Goal: Transaction & Acquisition: Purchase product/service

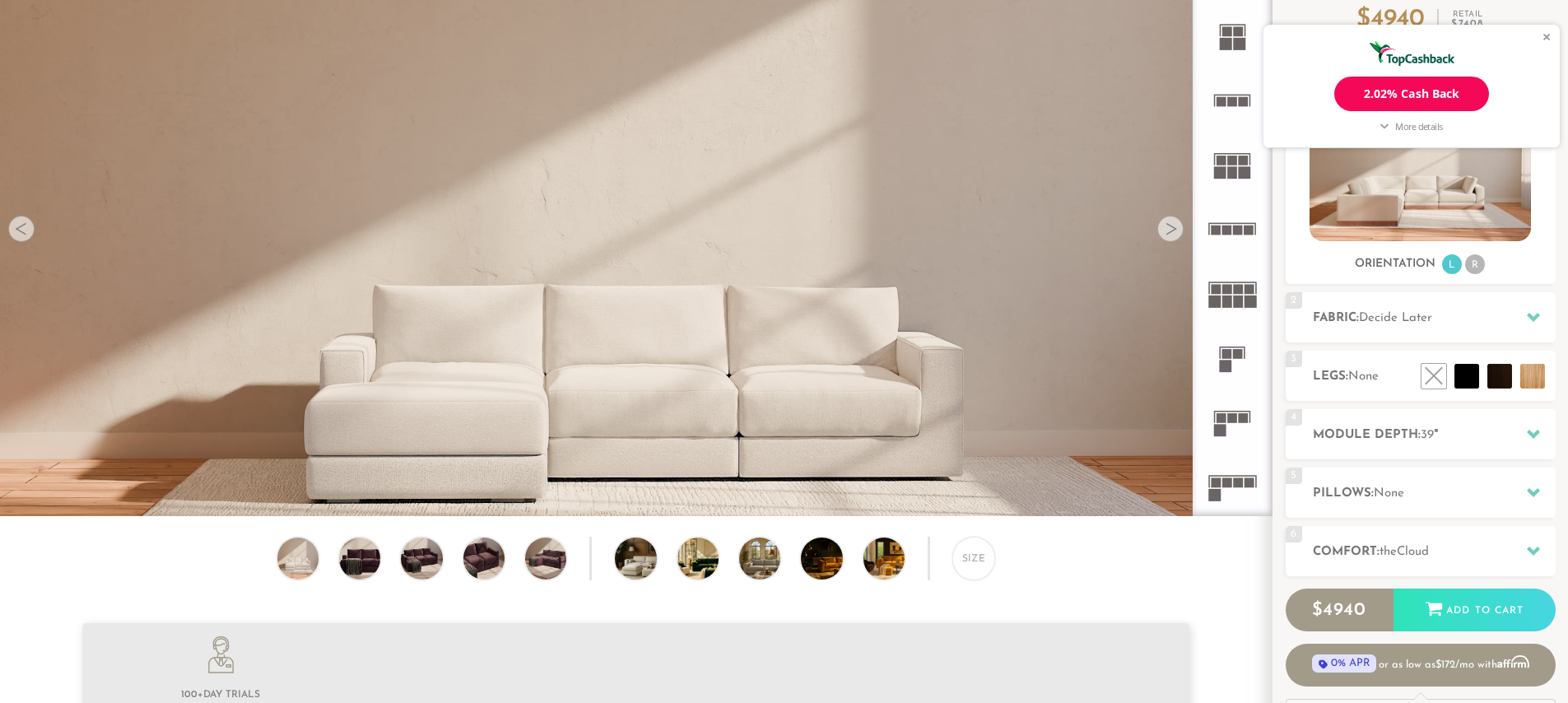
scroll to position [176, 0]
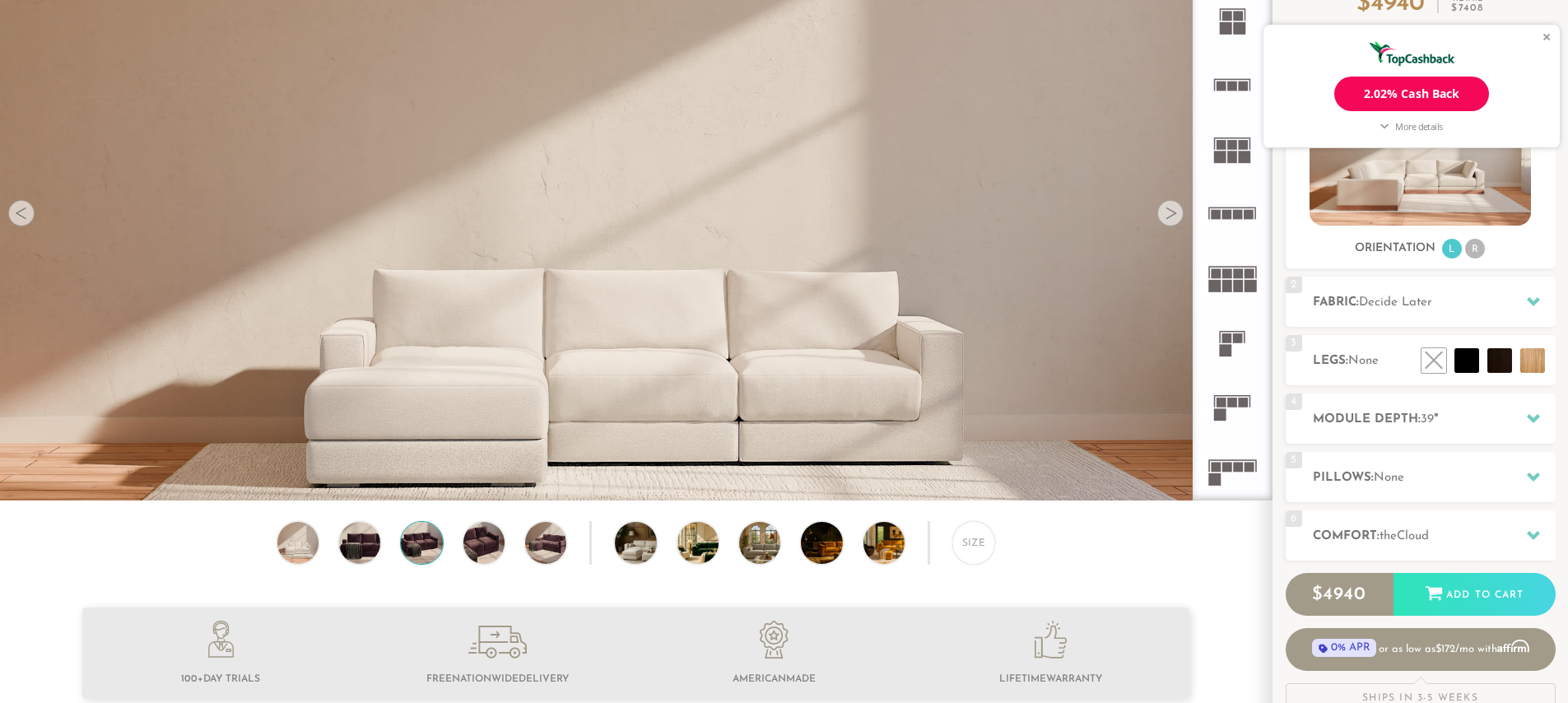
click at [423, 544] on img at bounding box center [421, 542] width 49 height 41
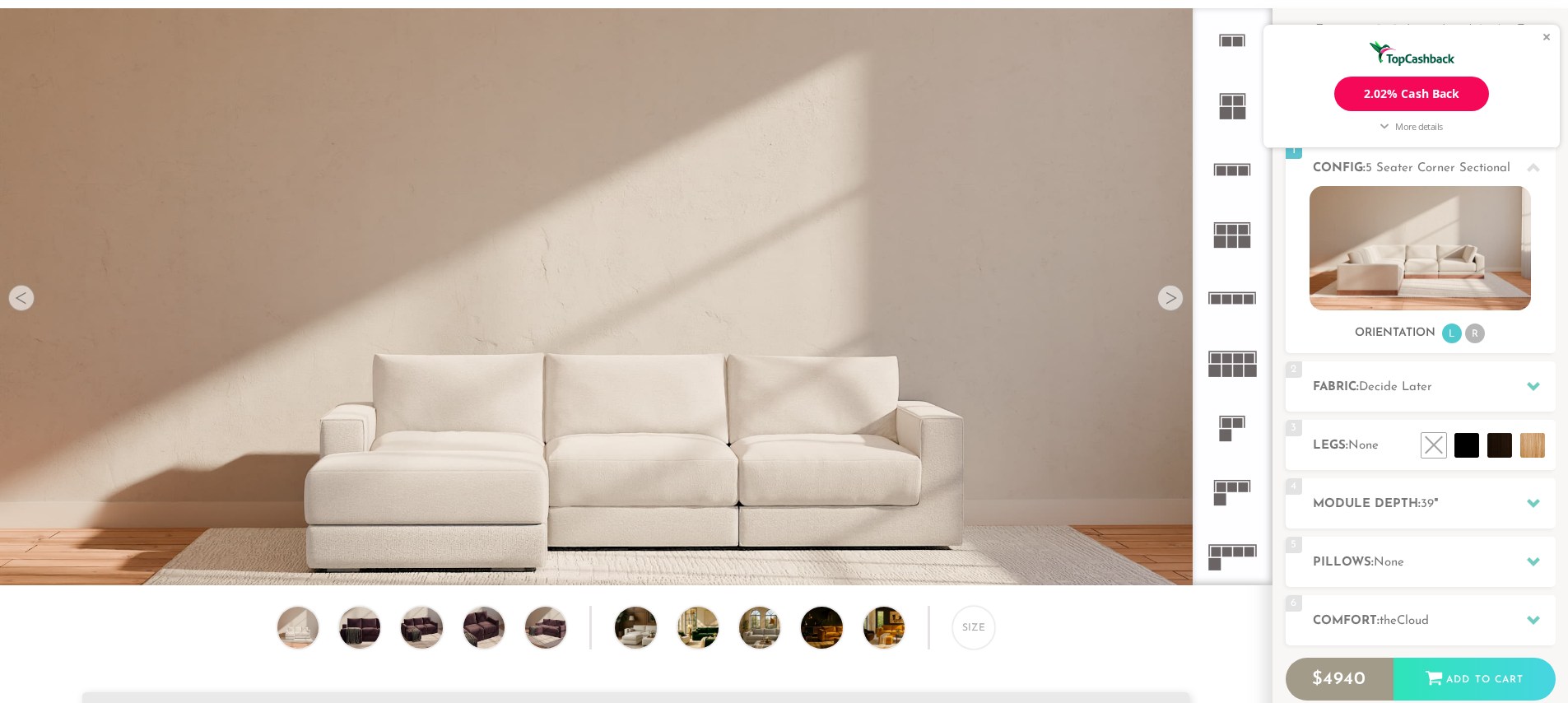
scroll to position [93, 0]
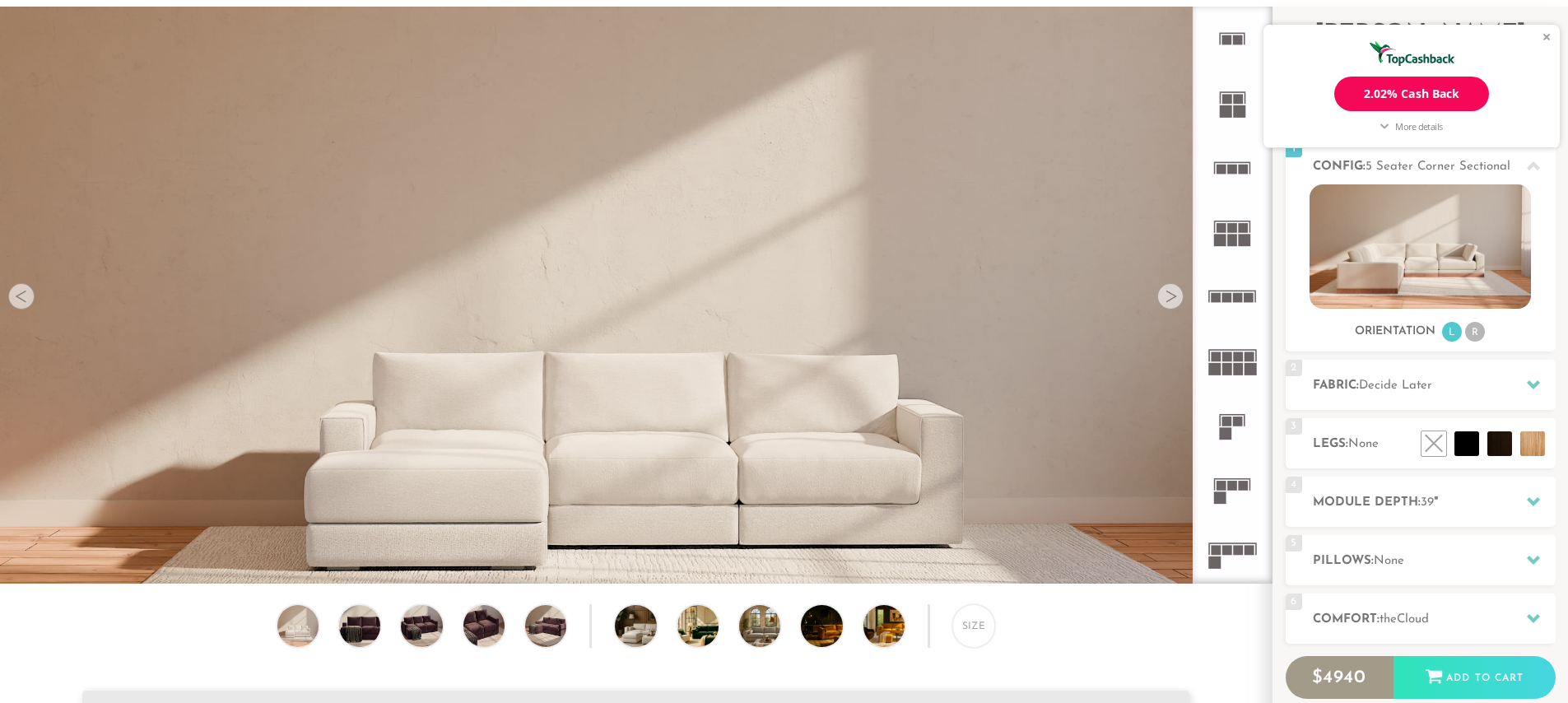
click at [1167, 300] on div at bounding box center [1170, 296] width 26 height 26
drag, startPoint x: 919, startPoint y: 436, endPoint x: 715, endPoint y: 375, distance: 212.9
click at [715, 375] on video at bounding box center [635, 324] width 1271 height 636
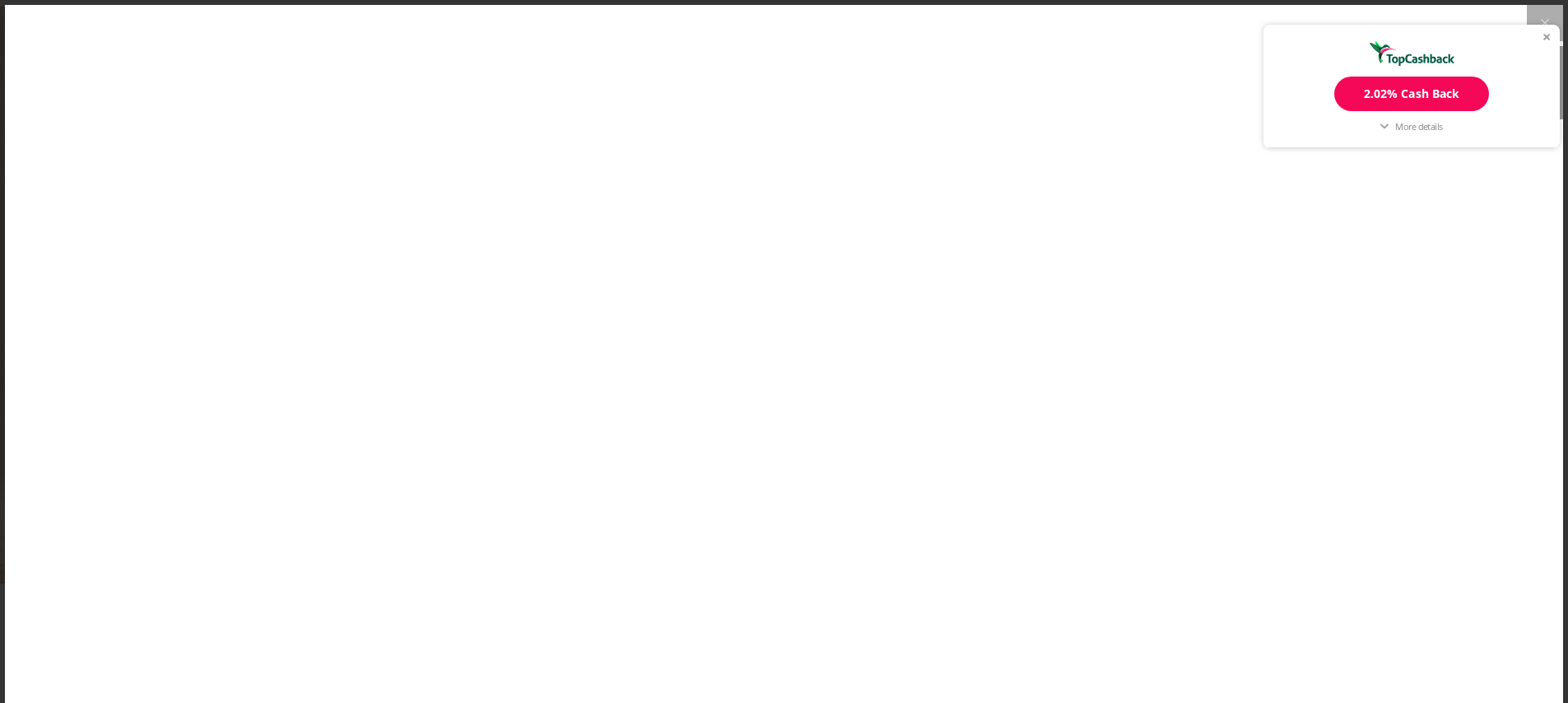
click at [717, 411] on div at bounding box center [784, 446] width 1558 height 881
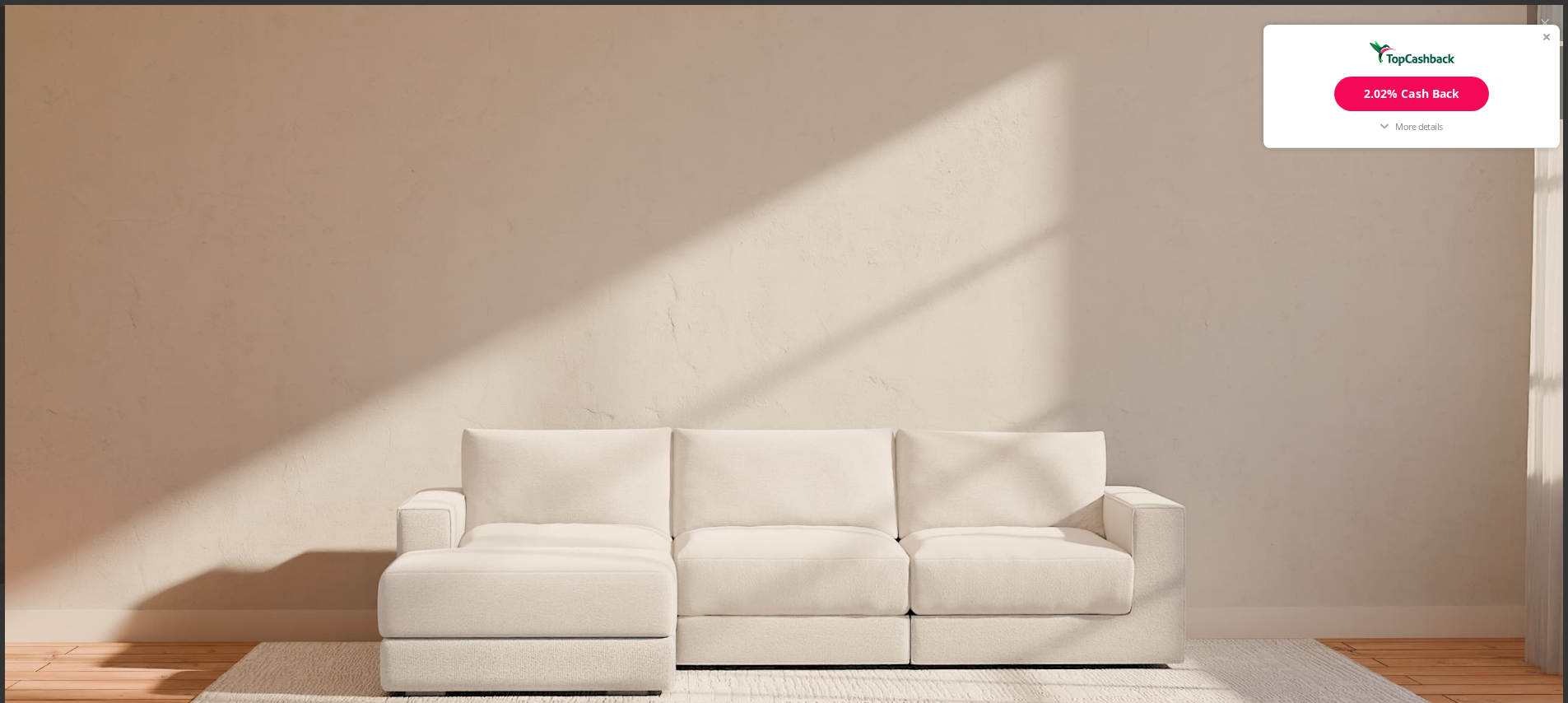
click at [1545, 36] on div at bounding box center [1547, 37] width 8 height 8
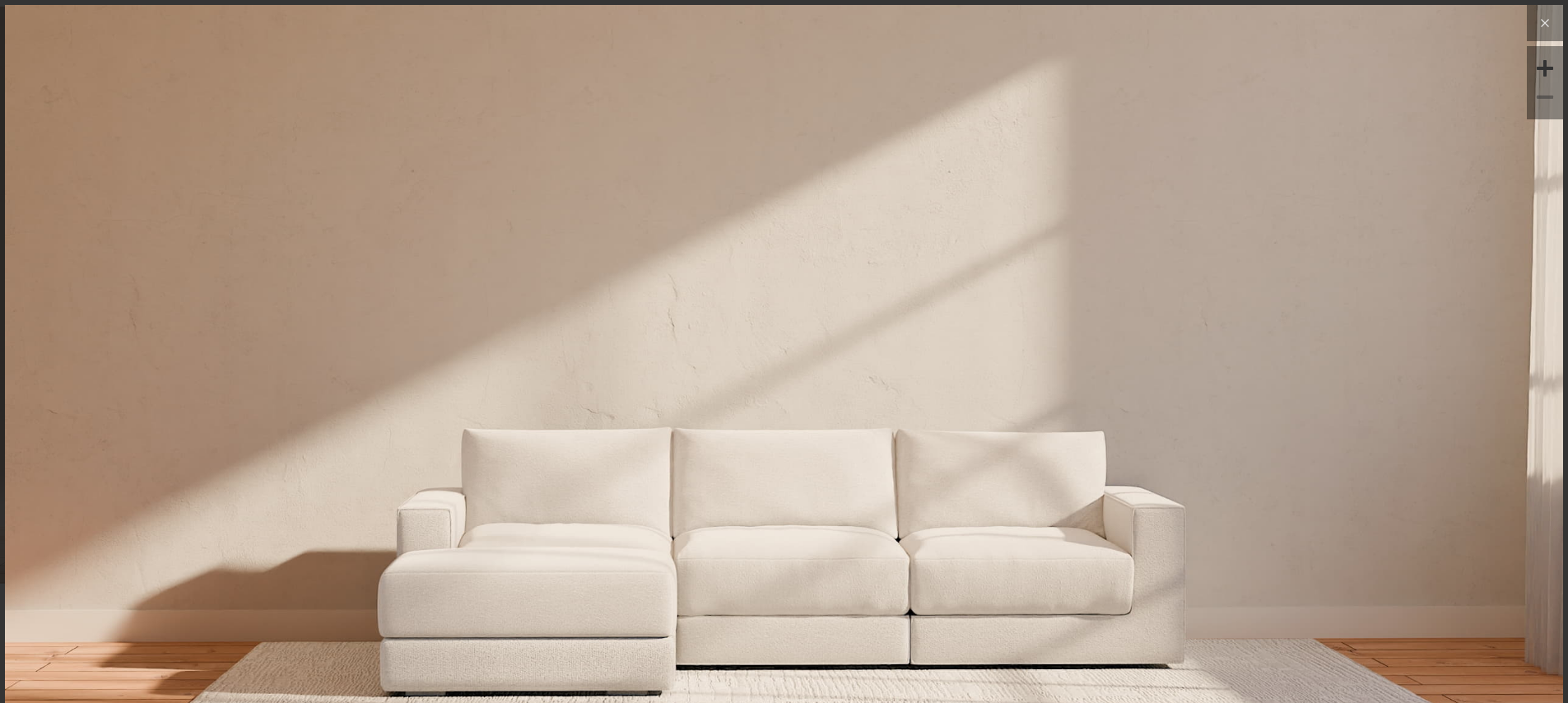
click at [1547, 23] on icon at bounding box center [1545, 23] width 20 height 20
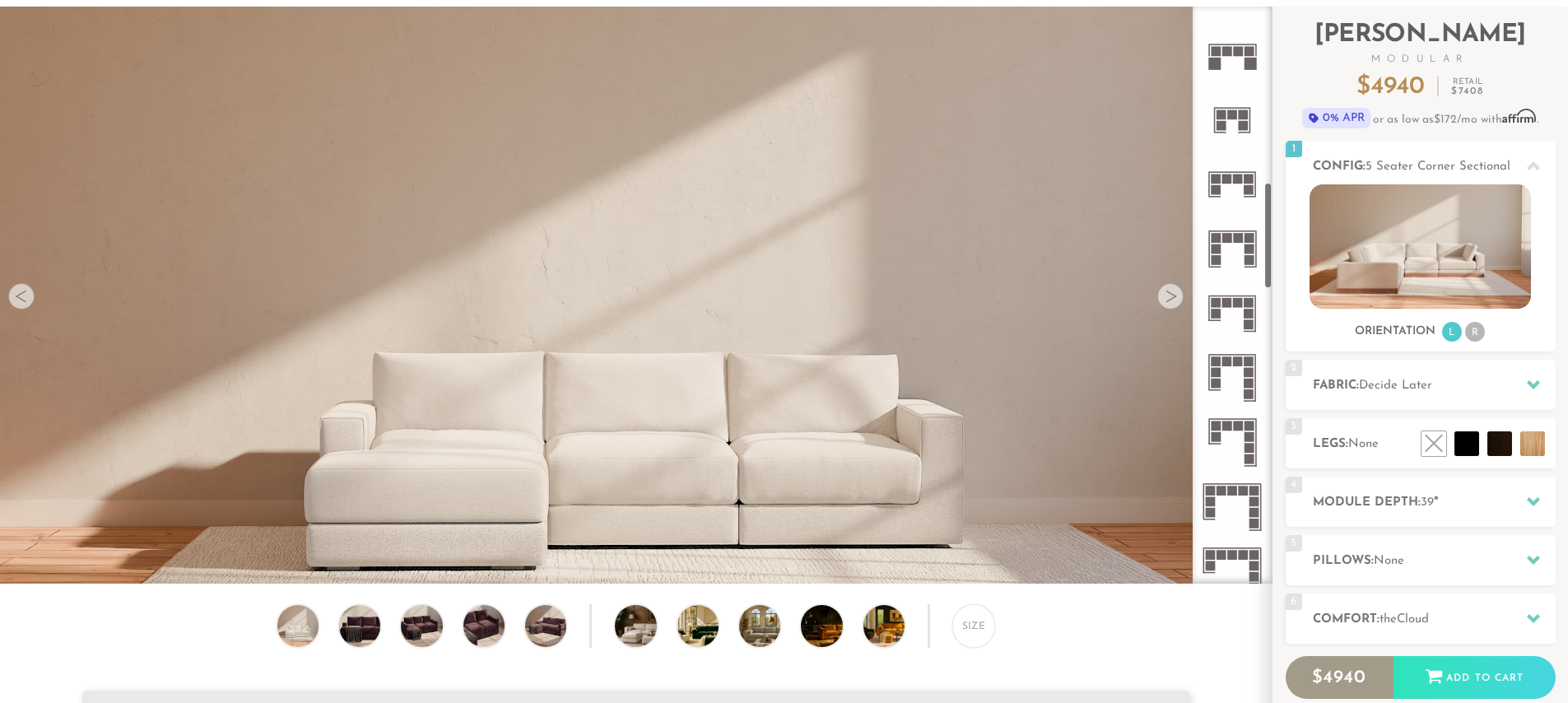
scroll to position [954, 0]
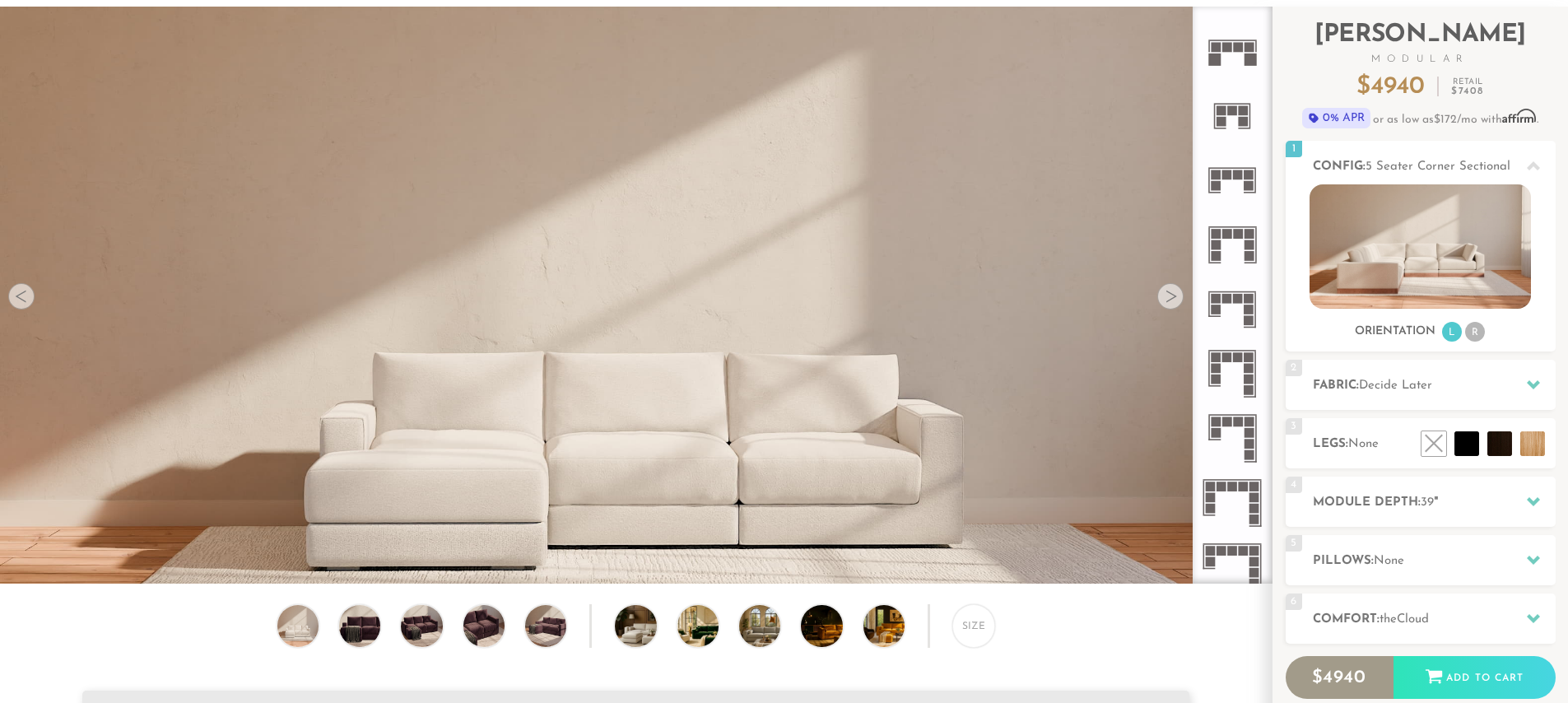
click at [1252, 235] on rect at bounding box center [1250, 234] width 10 height 10
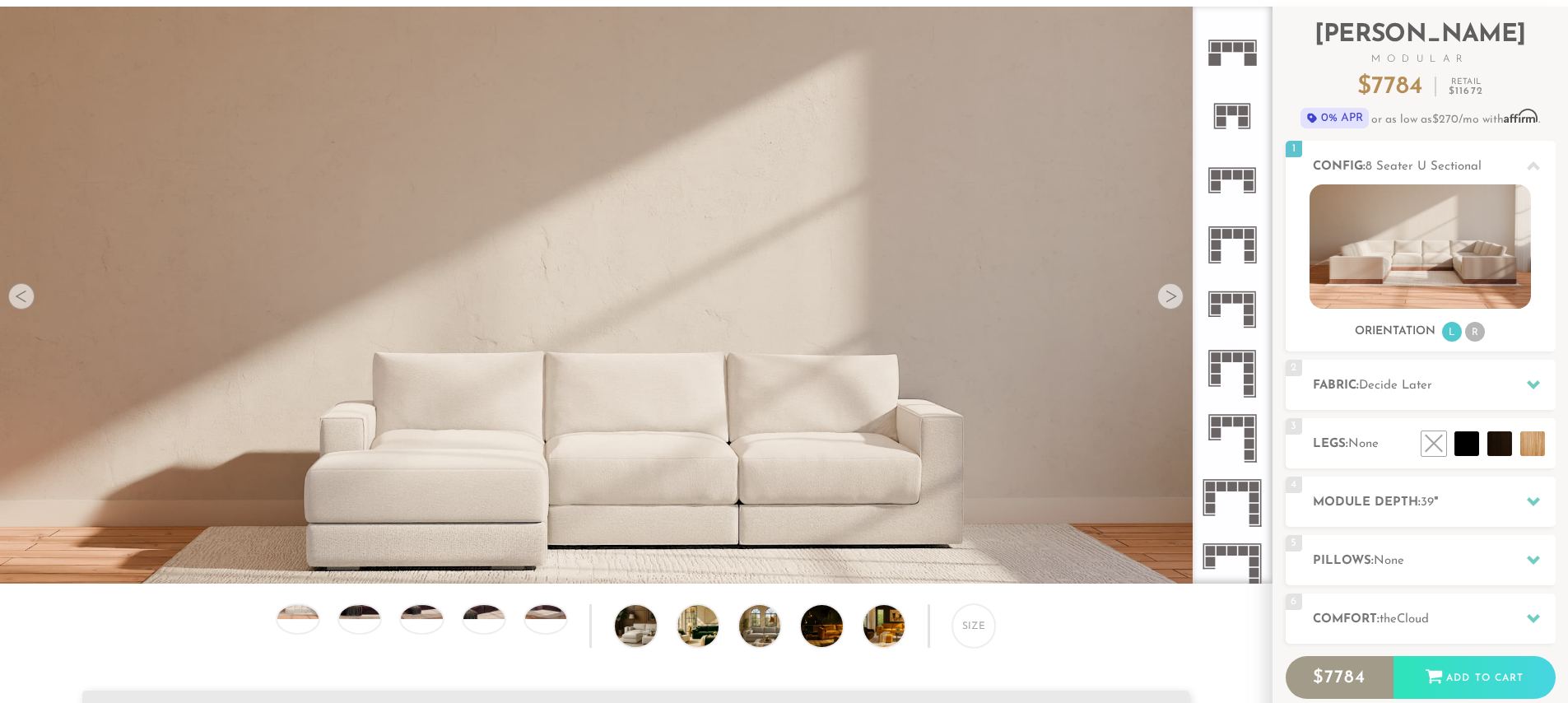
click at [1240, 235] on rect at bounding box center [1238, 234] width 10 height 10
click at [1472, 324] on li "R" at bounding box center [1475, 332] width 20 height 20
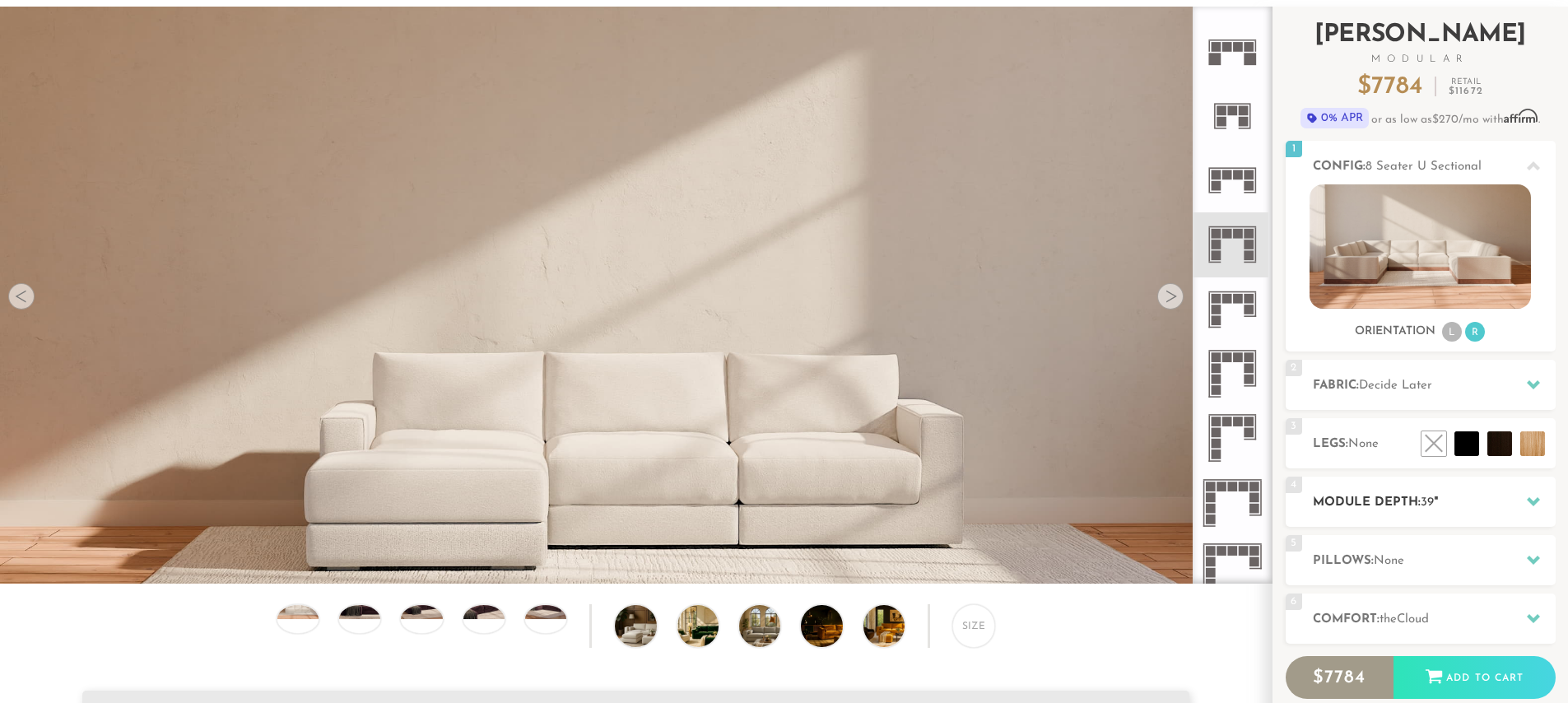
click at [1531, 505] on icon at bounding box center [1534, 501] width 13 height 13
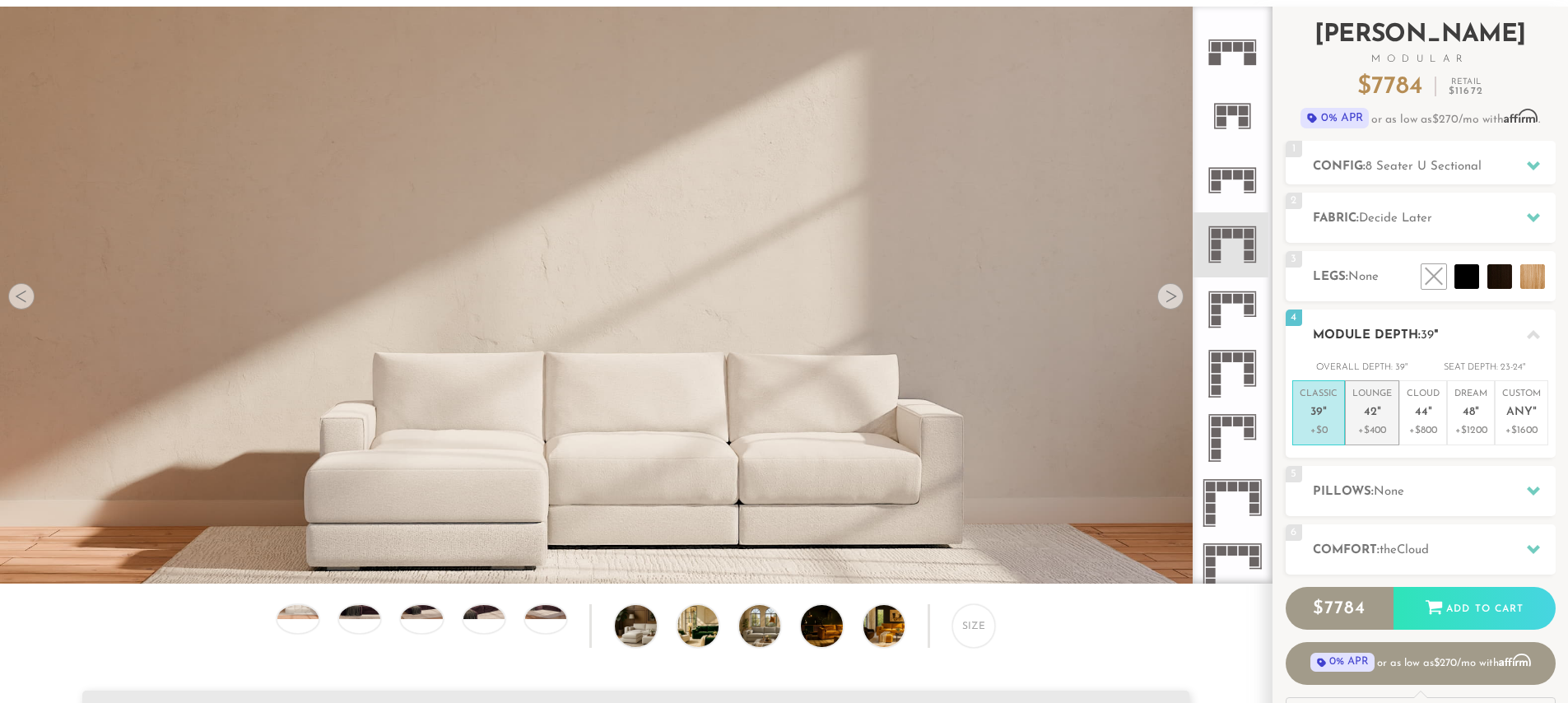
click at [1377, 419] on em """ at bounding box center [1379, 412] width 4 height 14
click at [1534, 549] on icon at bounding box center [1534, 549] width 13 height 9
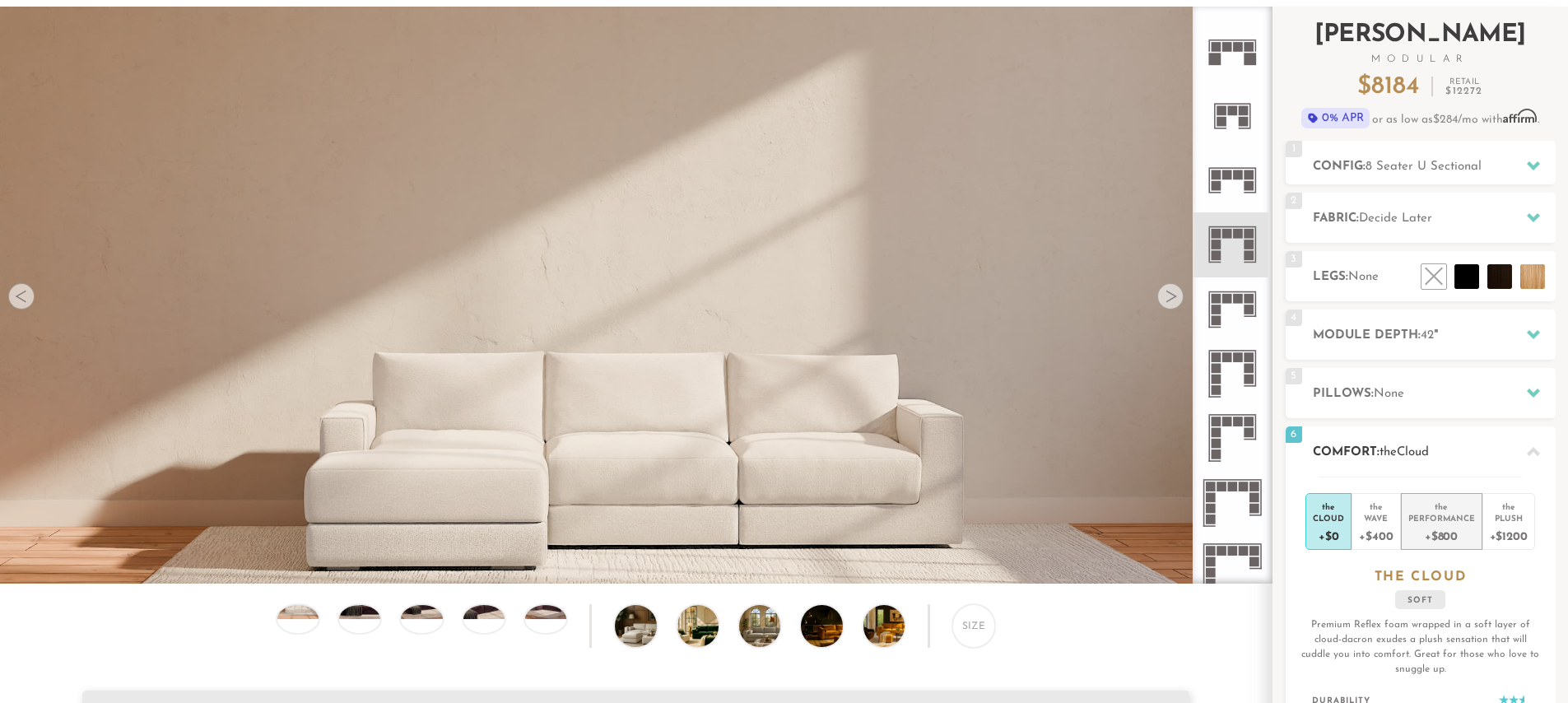
click at [1456, 514] on div "Performance" at bounding box center [1442, 518] width 67 height 12
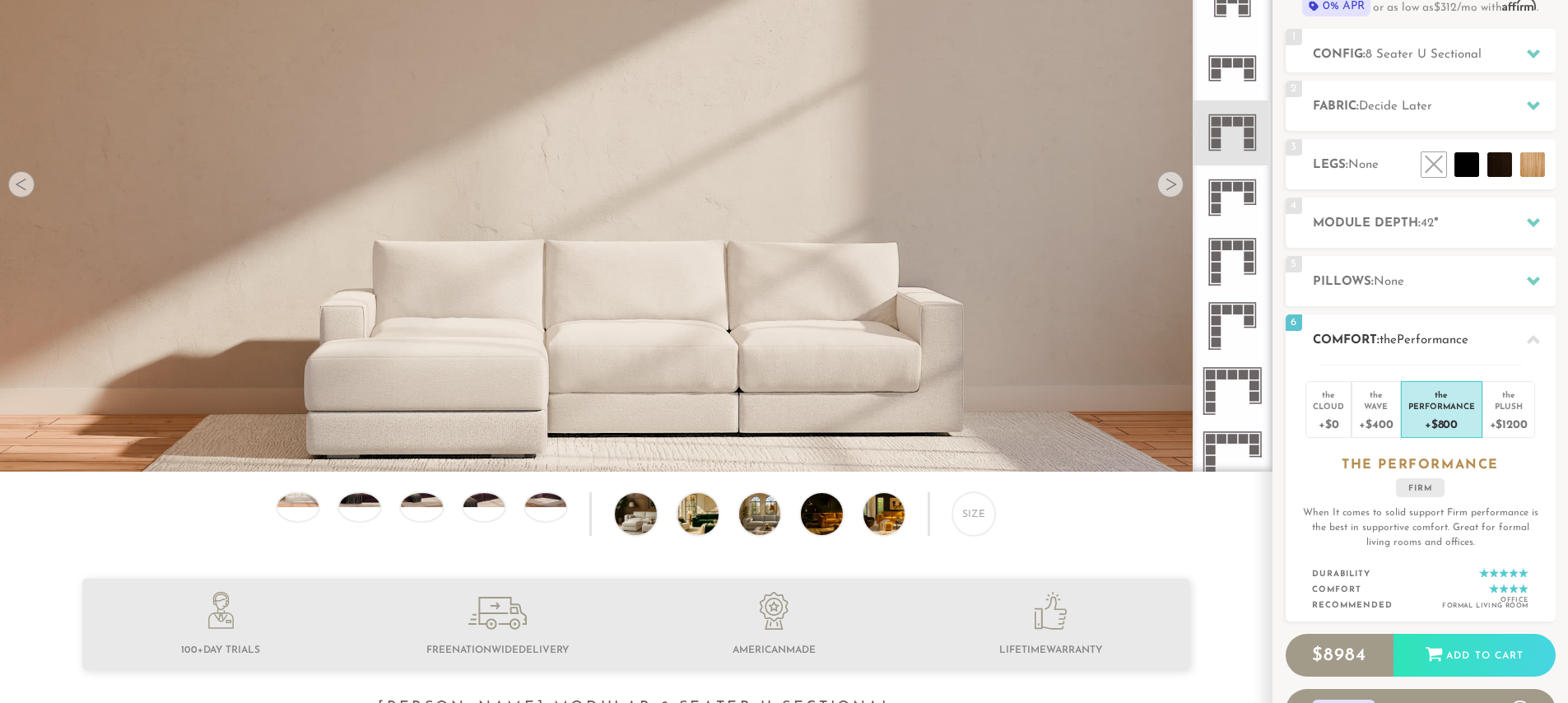
scroll to position [264, 0]
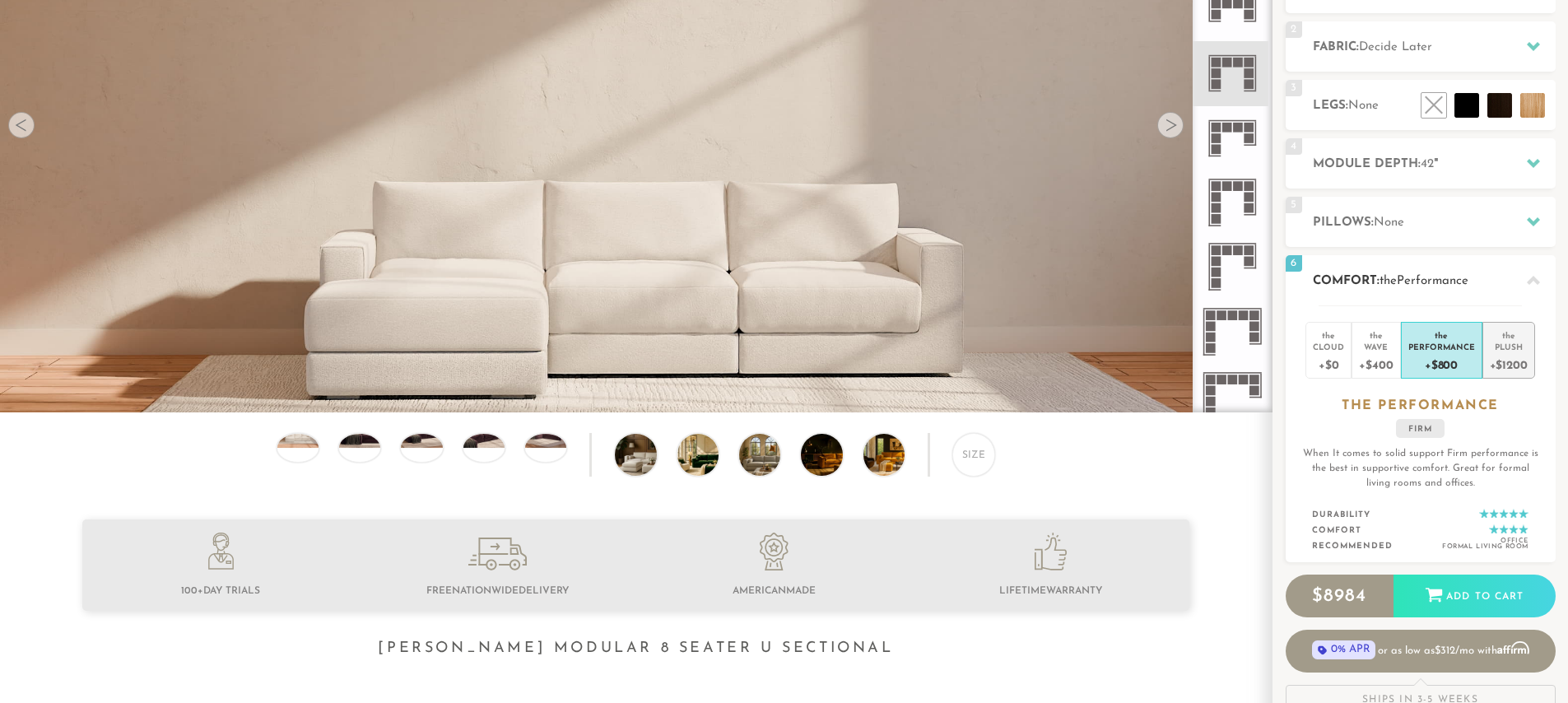
click at [1510, 350] on div "Plush" at bounding box center [1508, 347] width 38 height 12
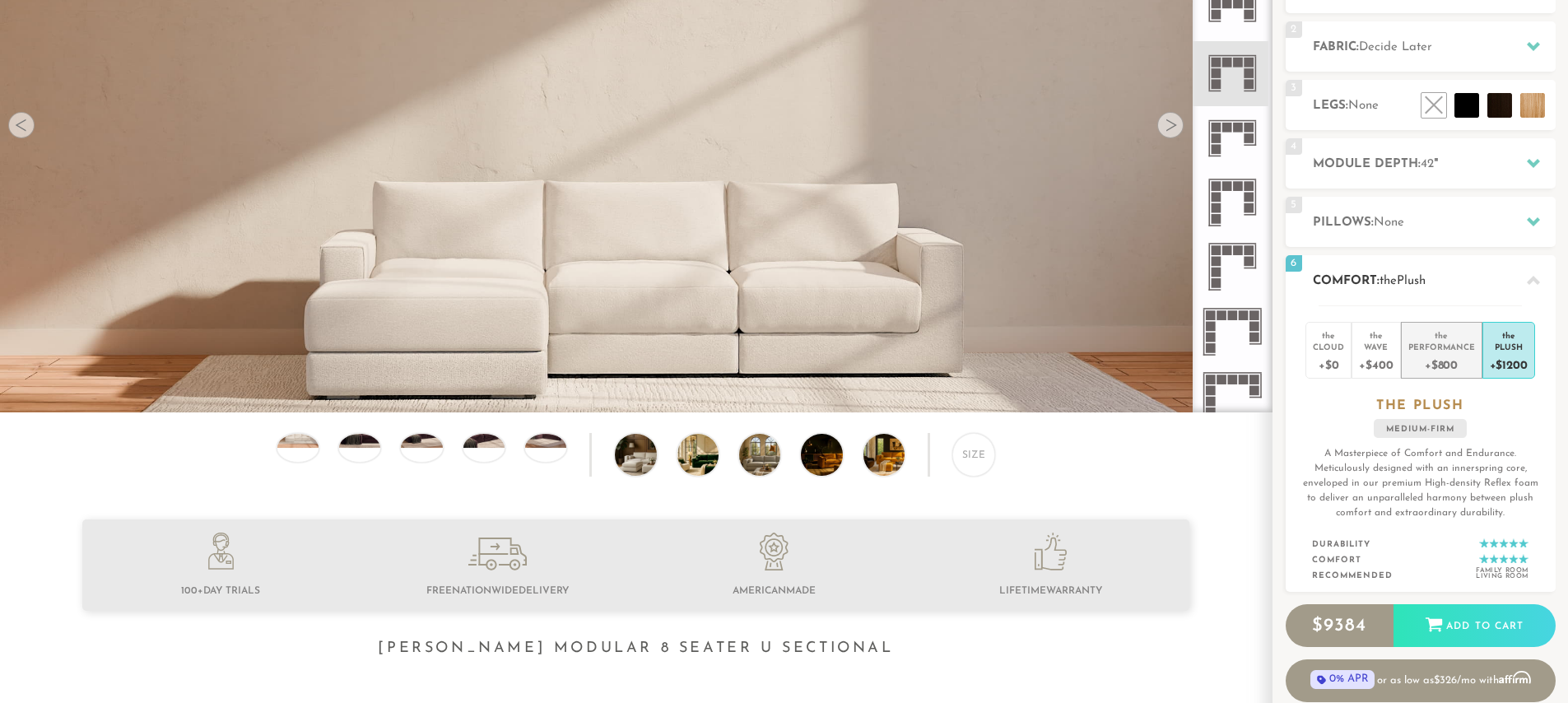
click at [1438, 346] on div "Performance" at bounding box center [1442, 347] width 67 height 12
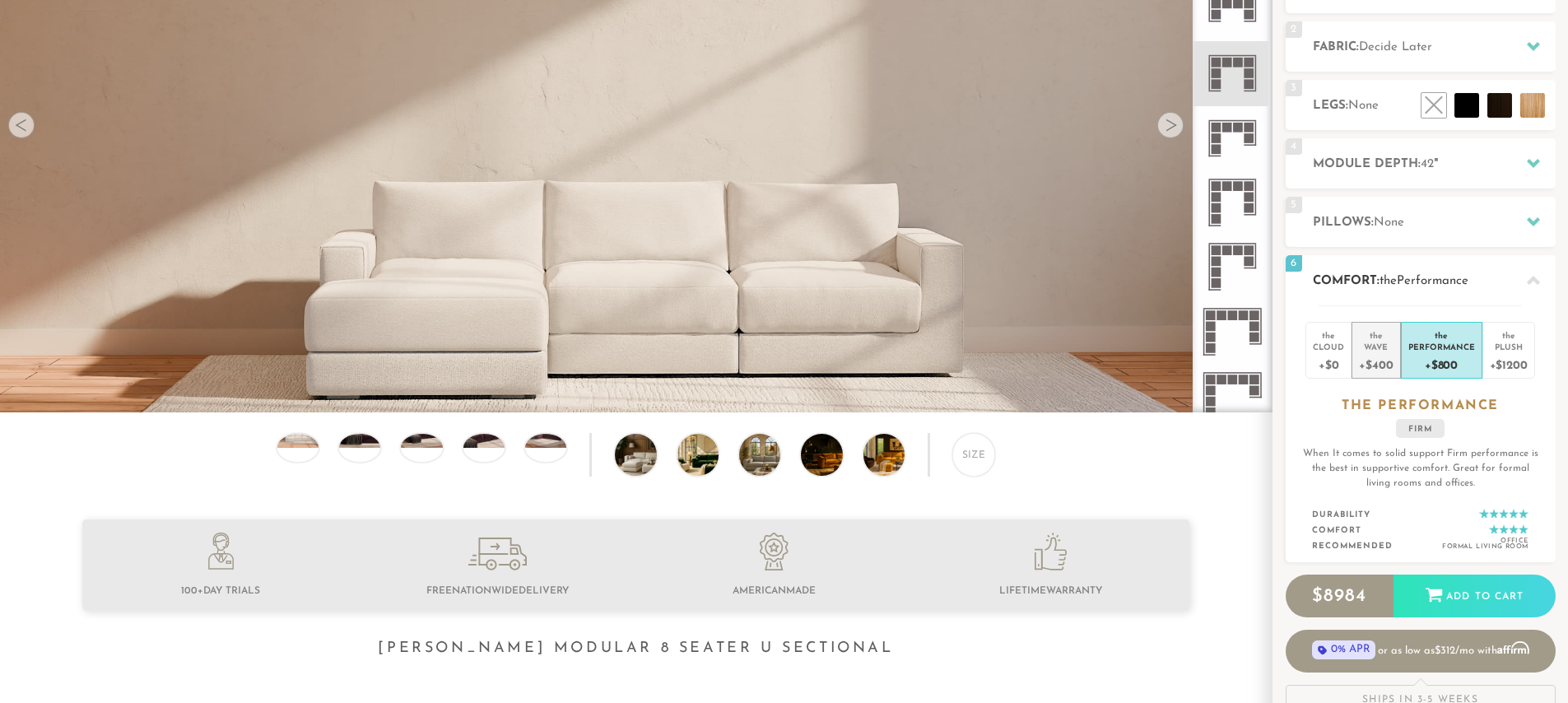
click at [1374, 339] on div "the" at bounding box center [1376, 333] width 34 height 17
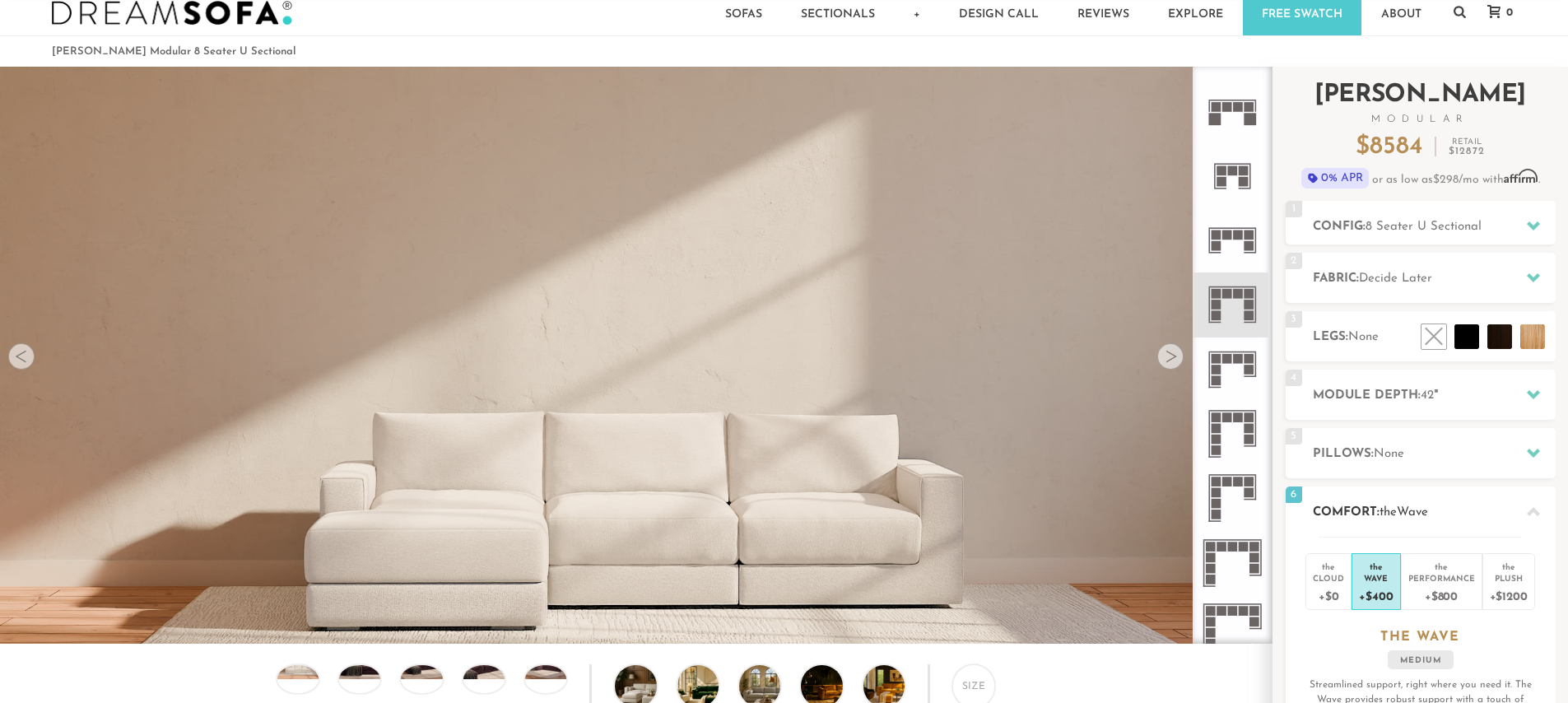
scroll to position [0, 0]
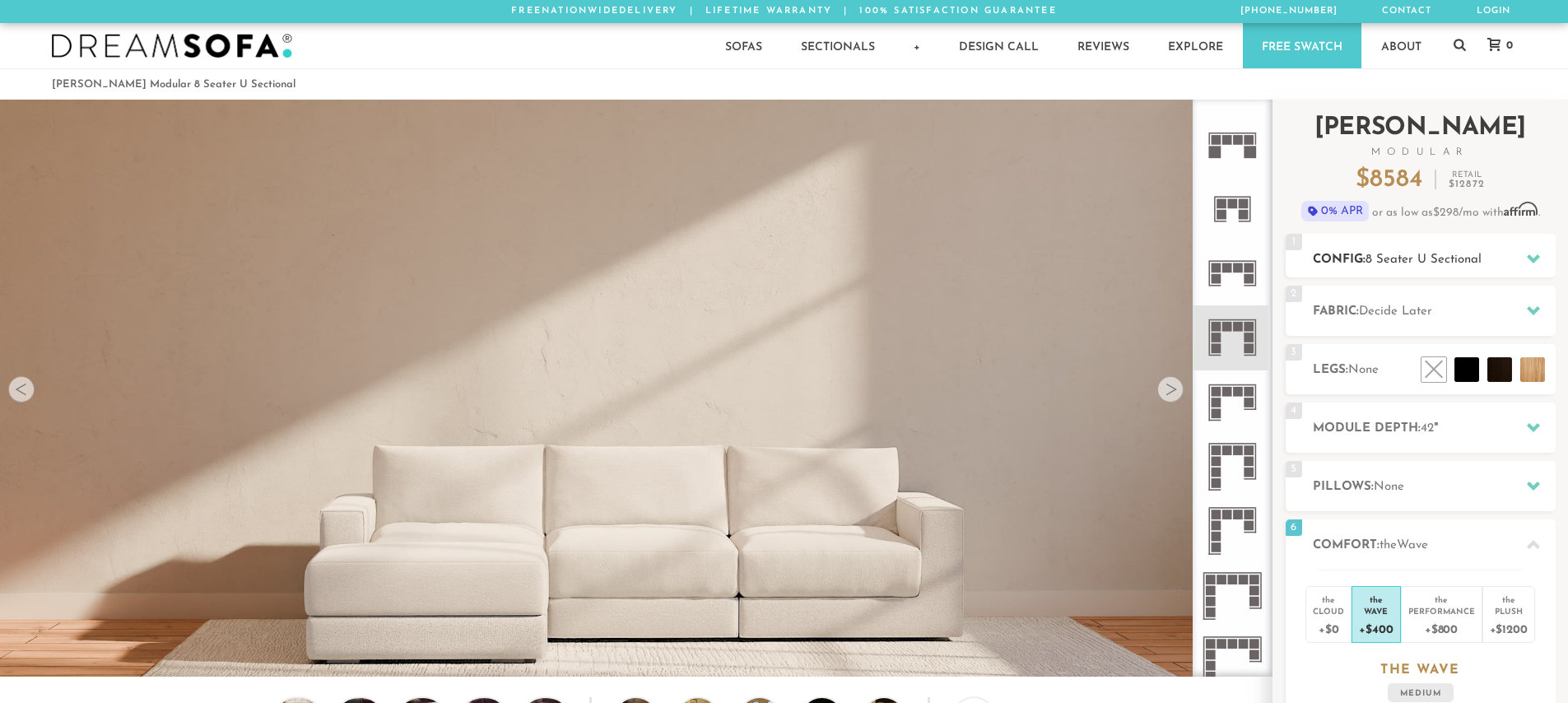
click at [1469, 255] on span "8 Seater U Sectional" at bounding box center [1423, 260] width 116 height 13
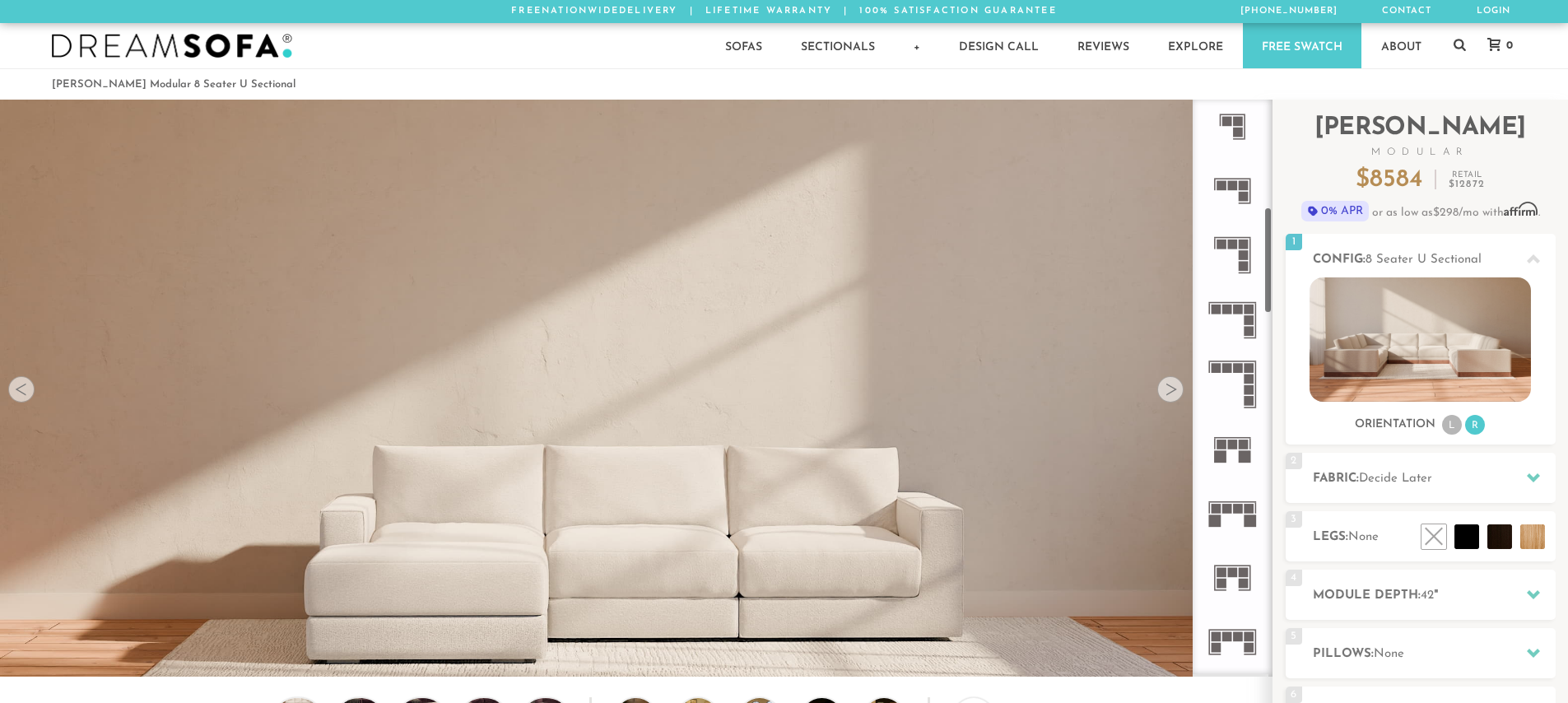
scroll to position [563, 0]
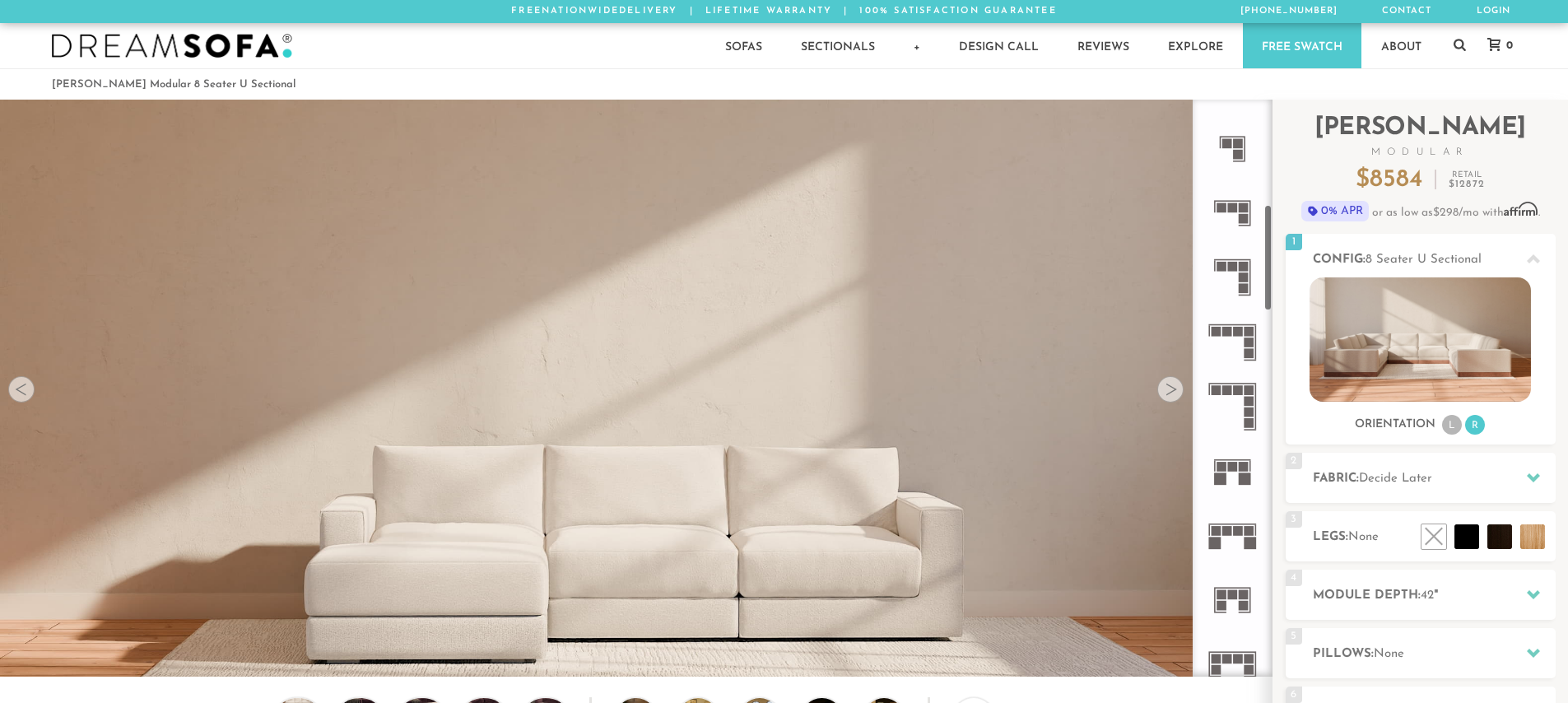
click at [1241, 392] on rect at bounding box center [1238, 390] width 10 height 10
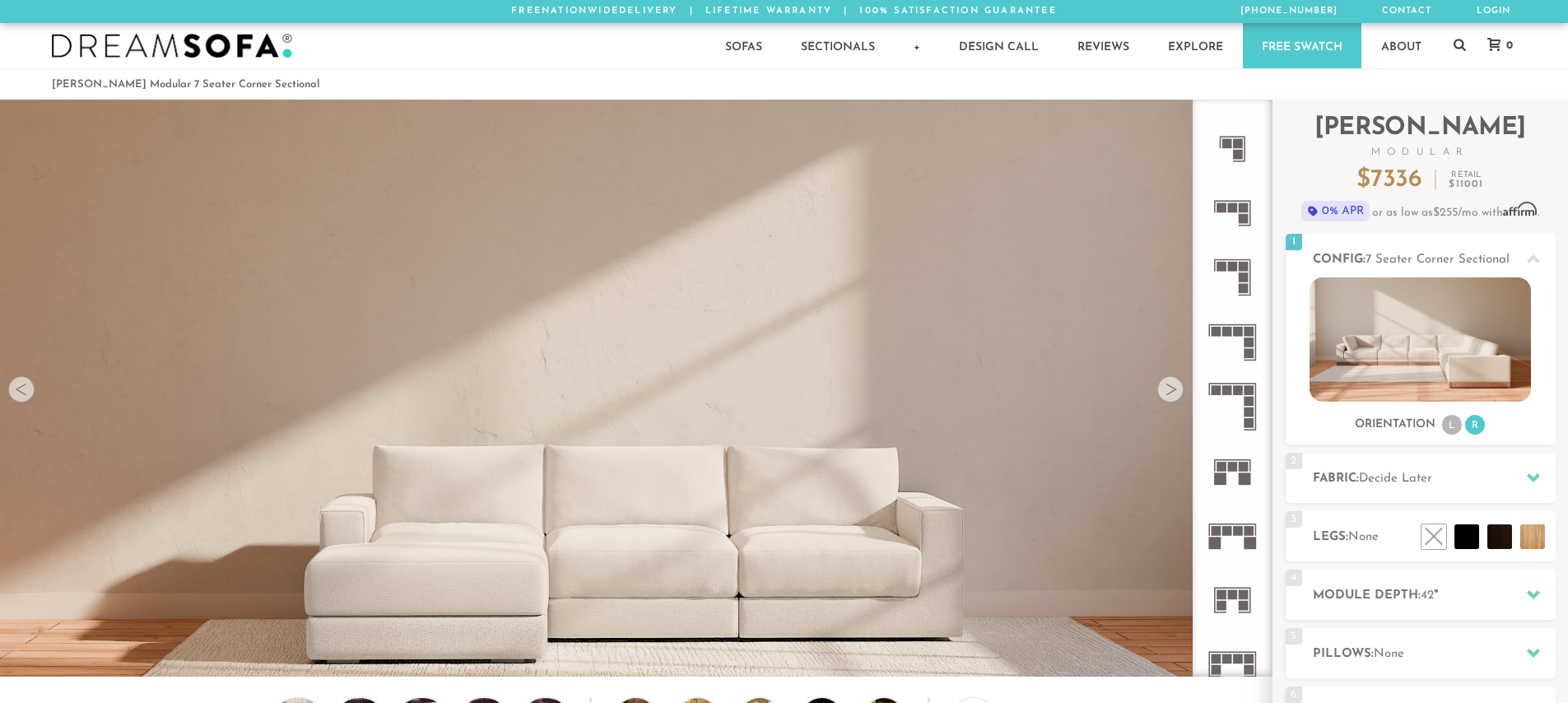
click at [1230, 326] on icon at bounding box center [1232, 342] width 65 height 65
click at [1232, 329] on icon at bounding box center [1232, 342] width 65 height 65
click at [1486, 331] on img at bounding box center [1421, 339] width 221 height 124
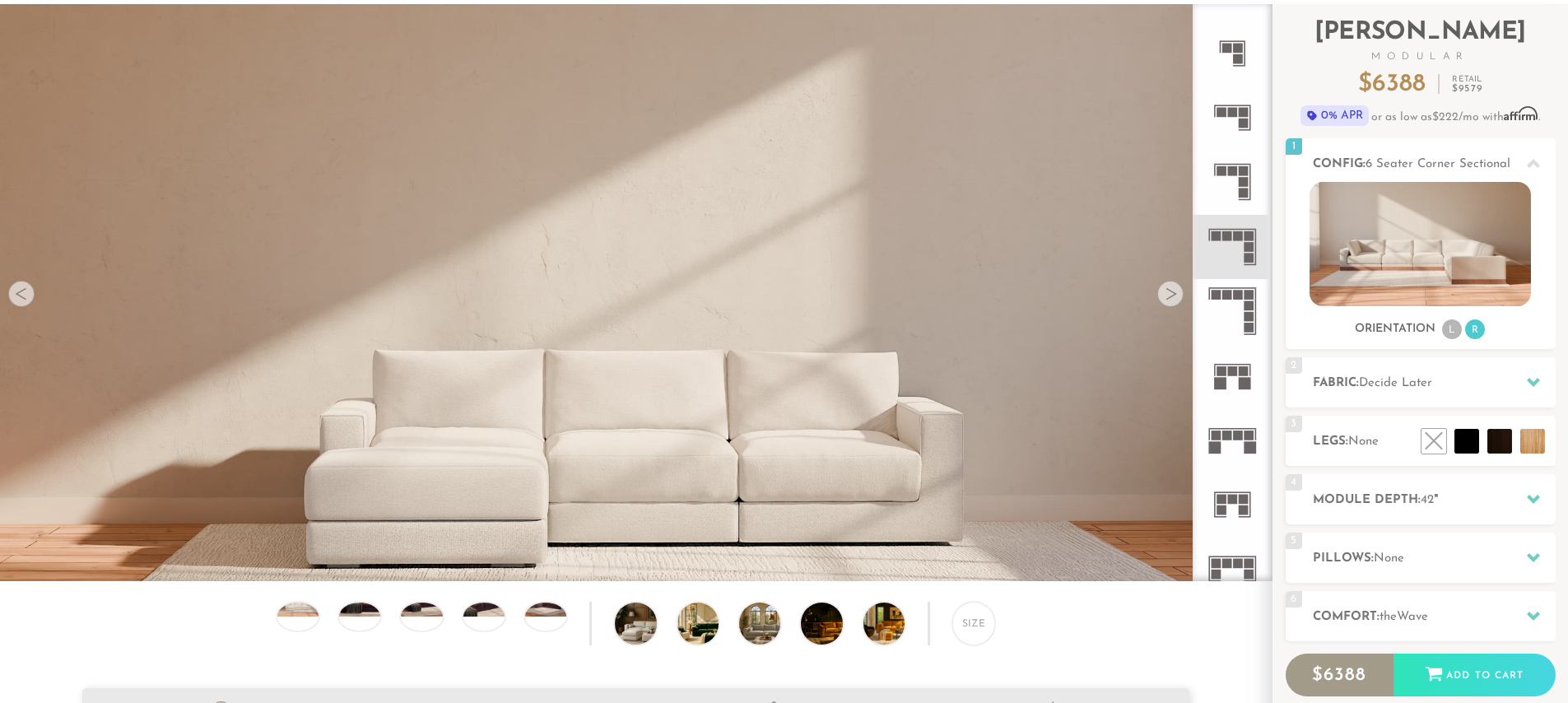
scroll to position [96, 0]
click at [1176, 300] on div at bounding box center [1170, 292] width 26 height 26
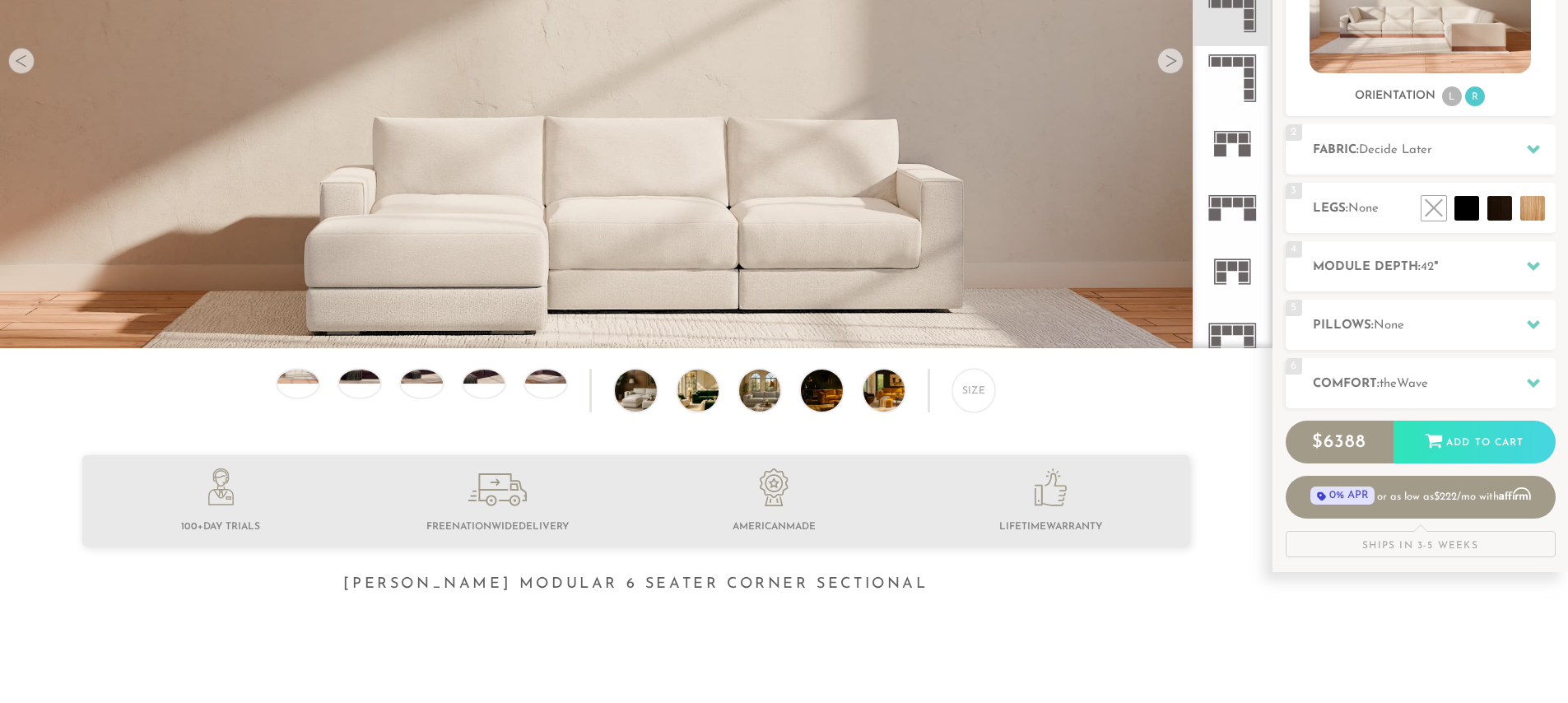
scroll to position [371, 0]
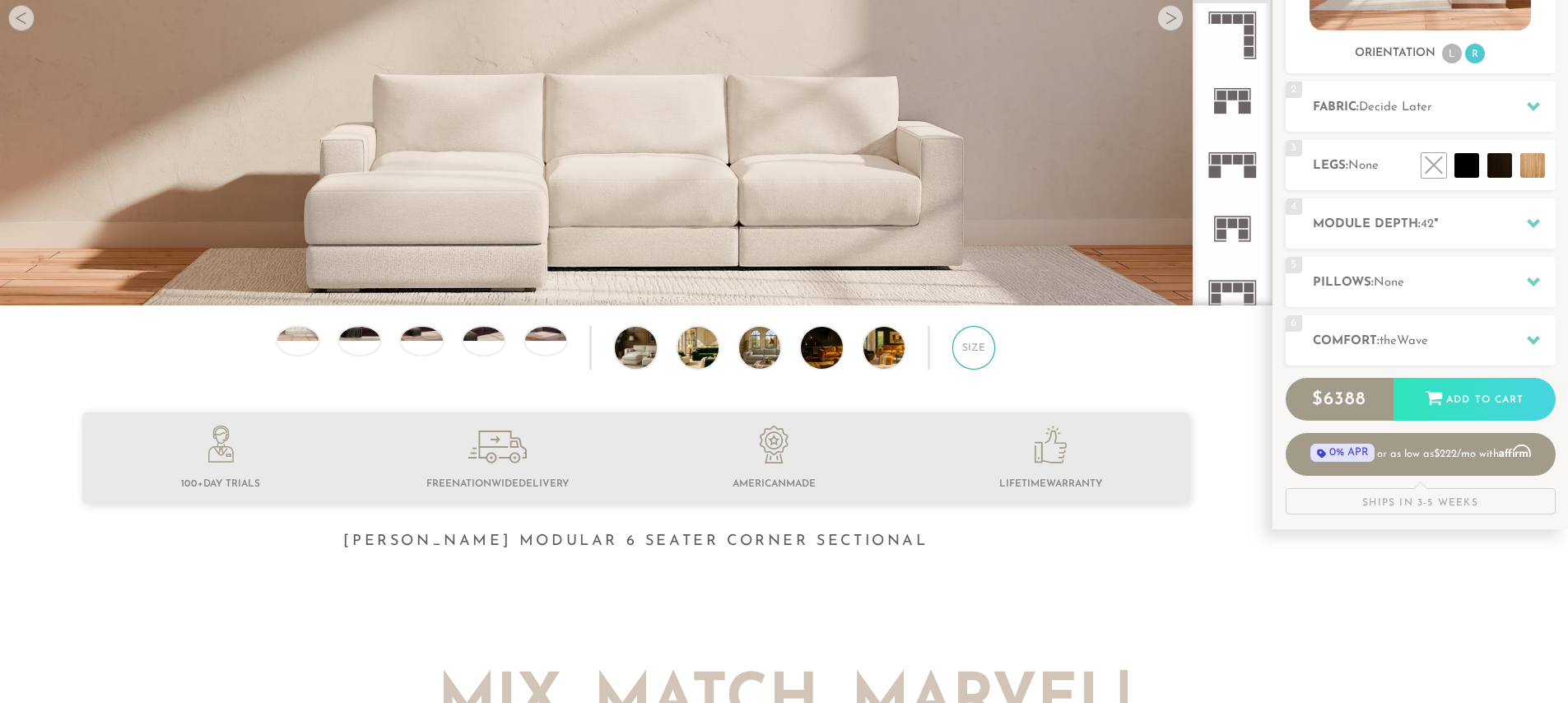
click at [981, 347] on div "Size" at bounding box center [973, 347] width 43 height 43
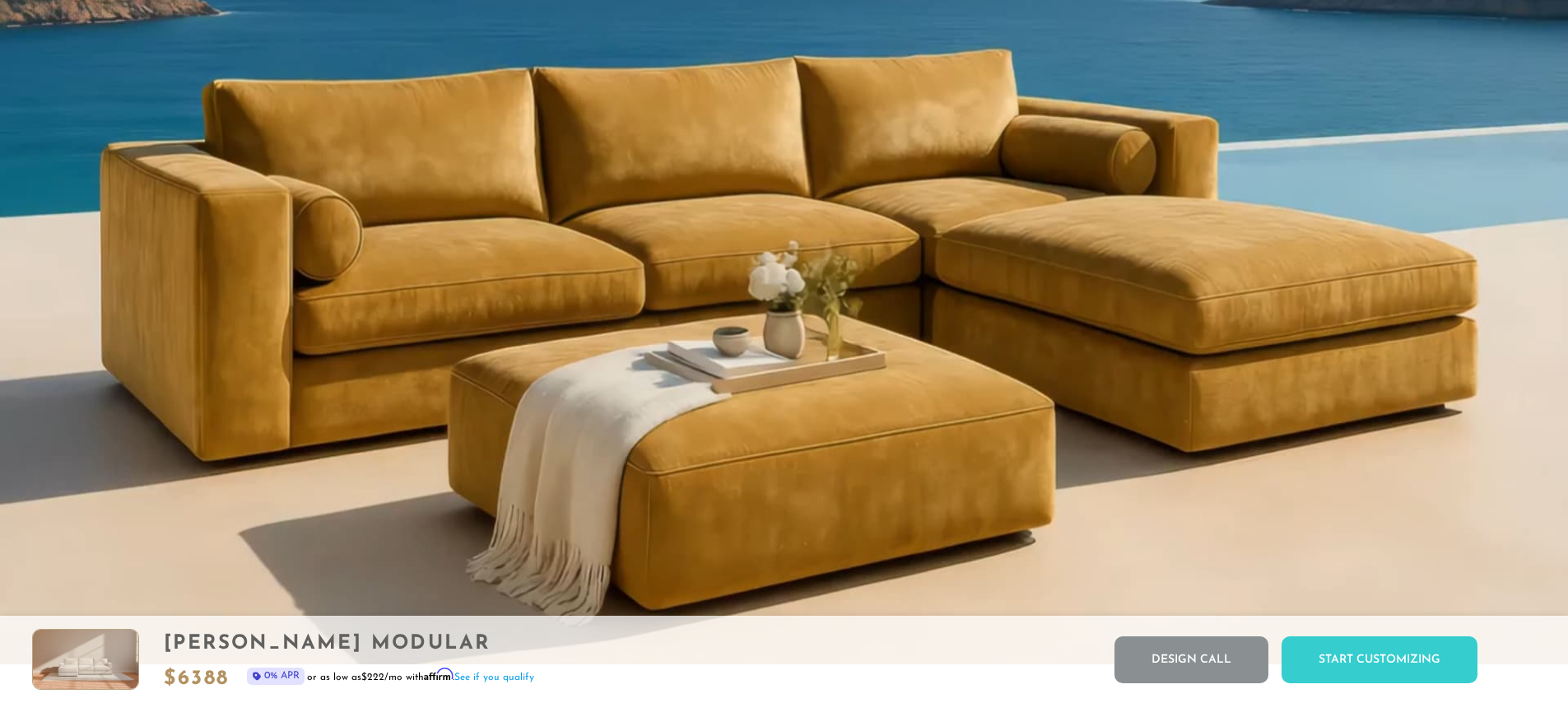
scroll to position [1712, 0]
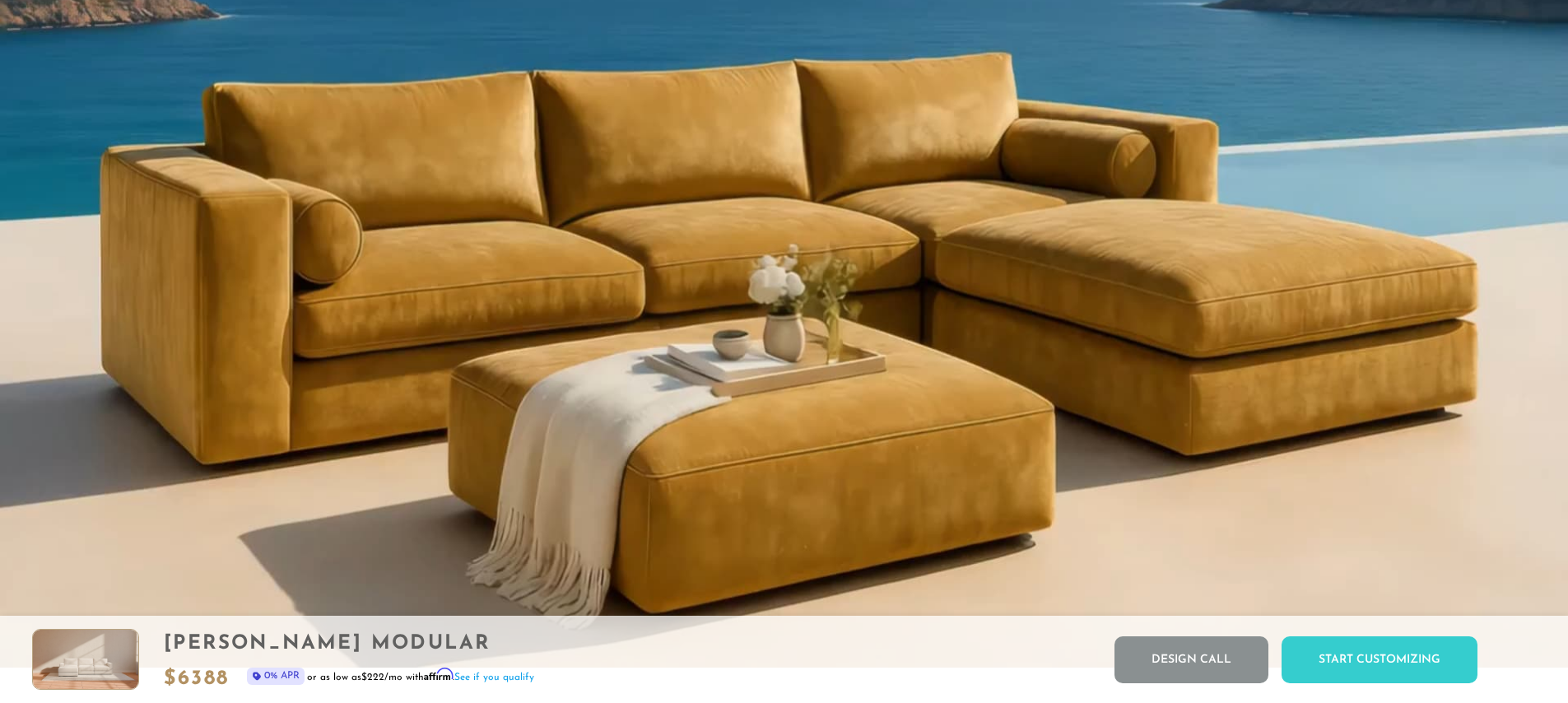
click at [1039, 367] on video "Your browser does not support HTML5 video." at bounding box center [784, 76] width 1568 height 1181
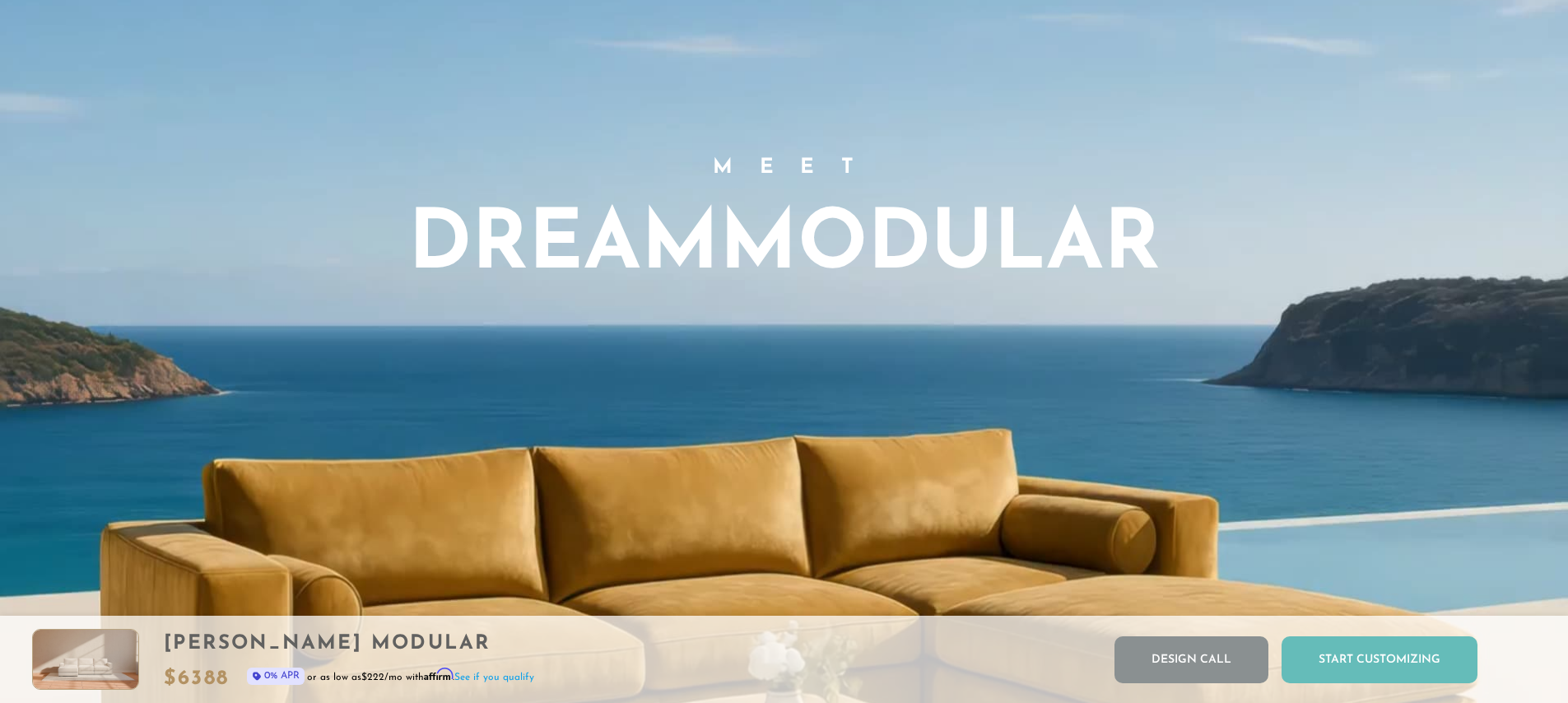
click at [1356, 649] on div "Start Customizing" at bounding box center [1379, 659] width 196 height 47
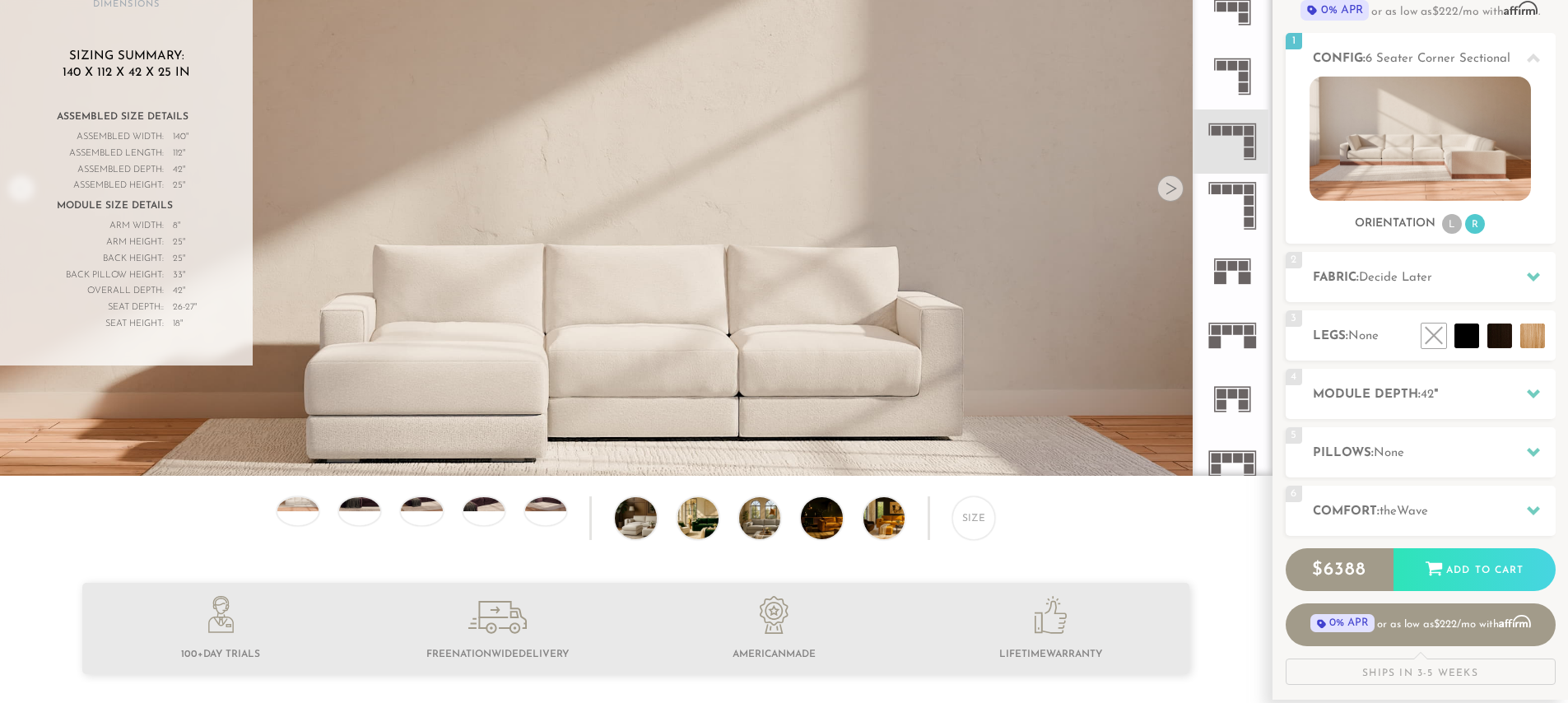
scroll to position [0, 0]
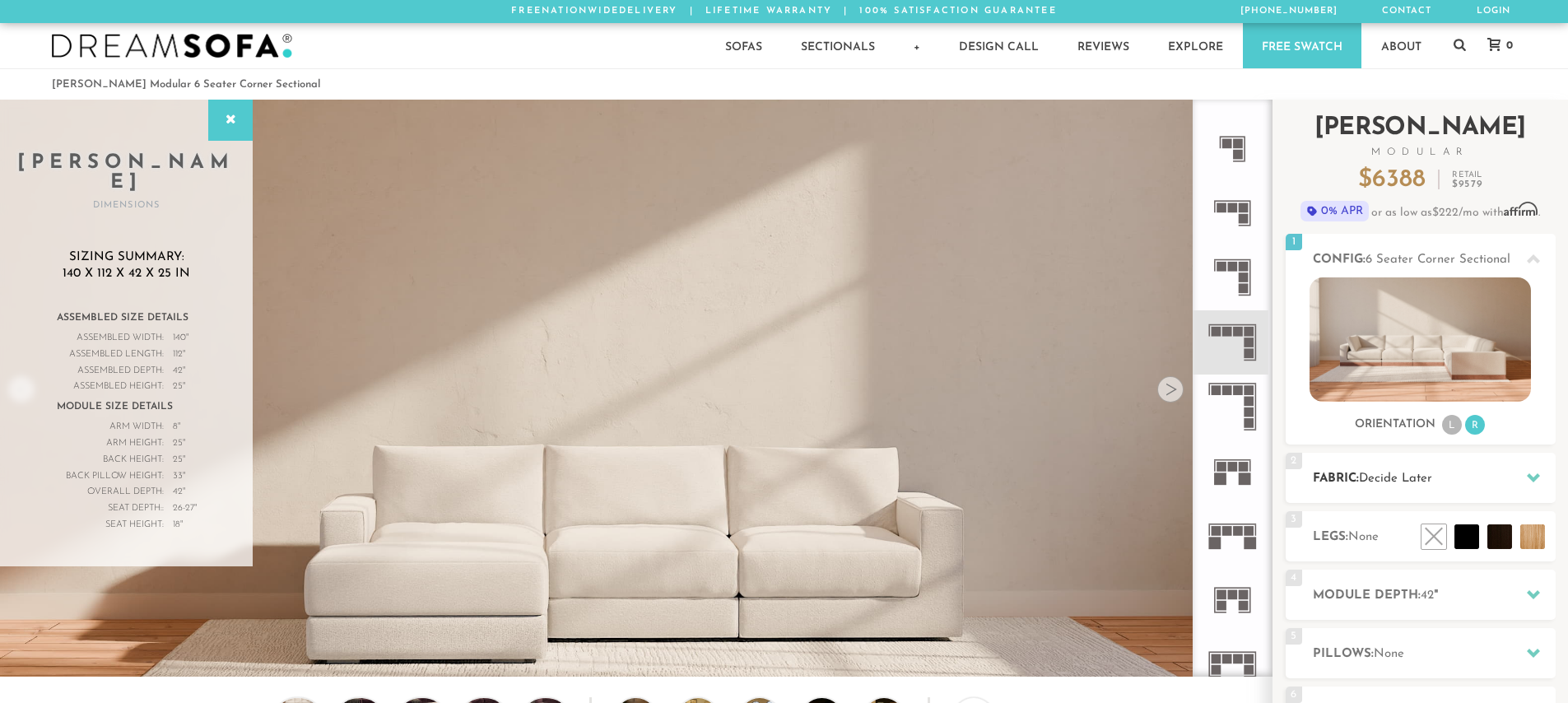
click at [1537, 473] on icon at bounding box center [1534, 478] width 13 height 13
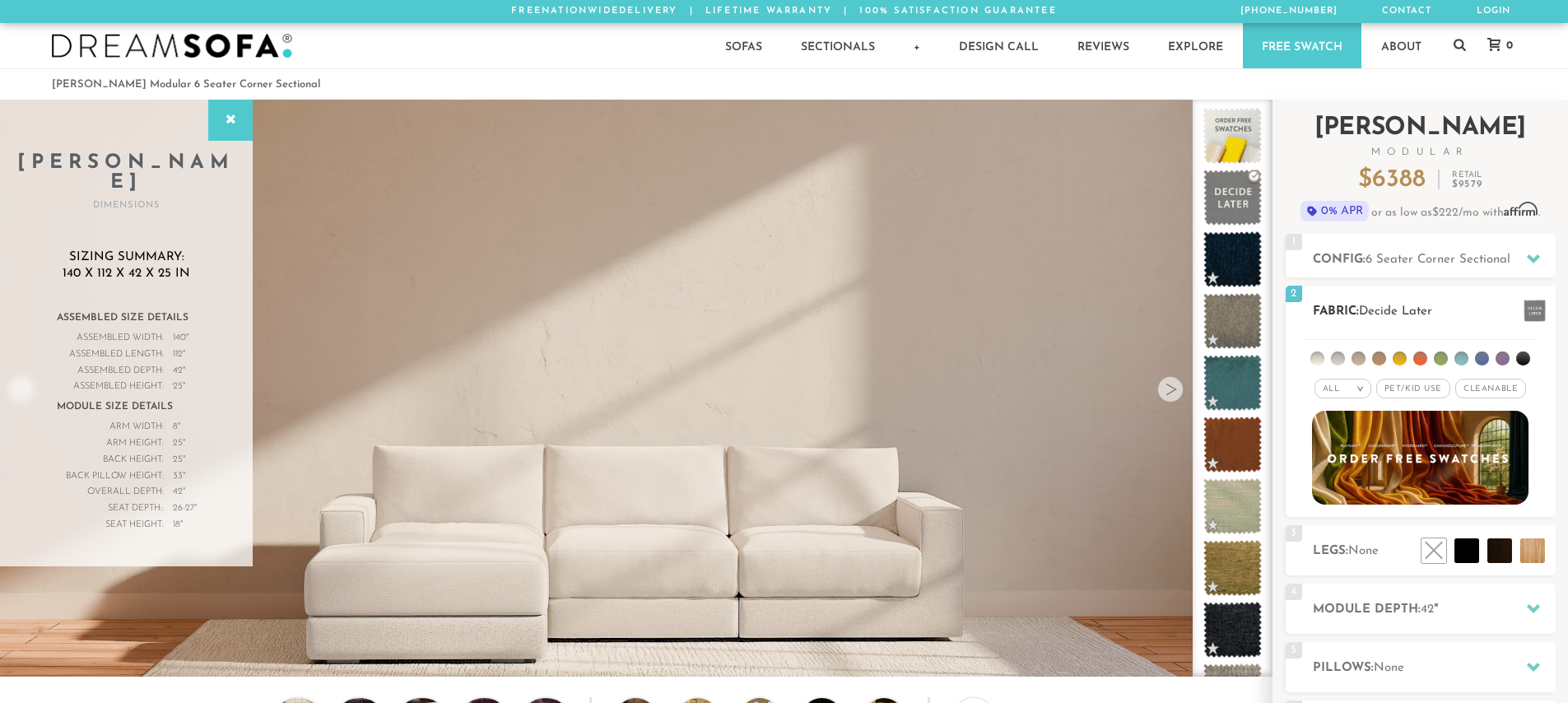
click at [1332, 388] on em "All" at bounding box center [1331, 389] width 18 height 9
click at [1342, 507] on li "Durable" at bounding box center [1343, 504] width 57 height 23
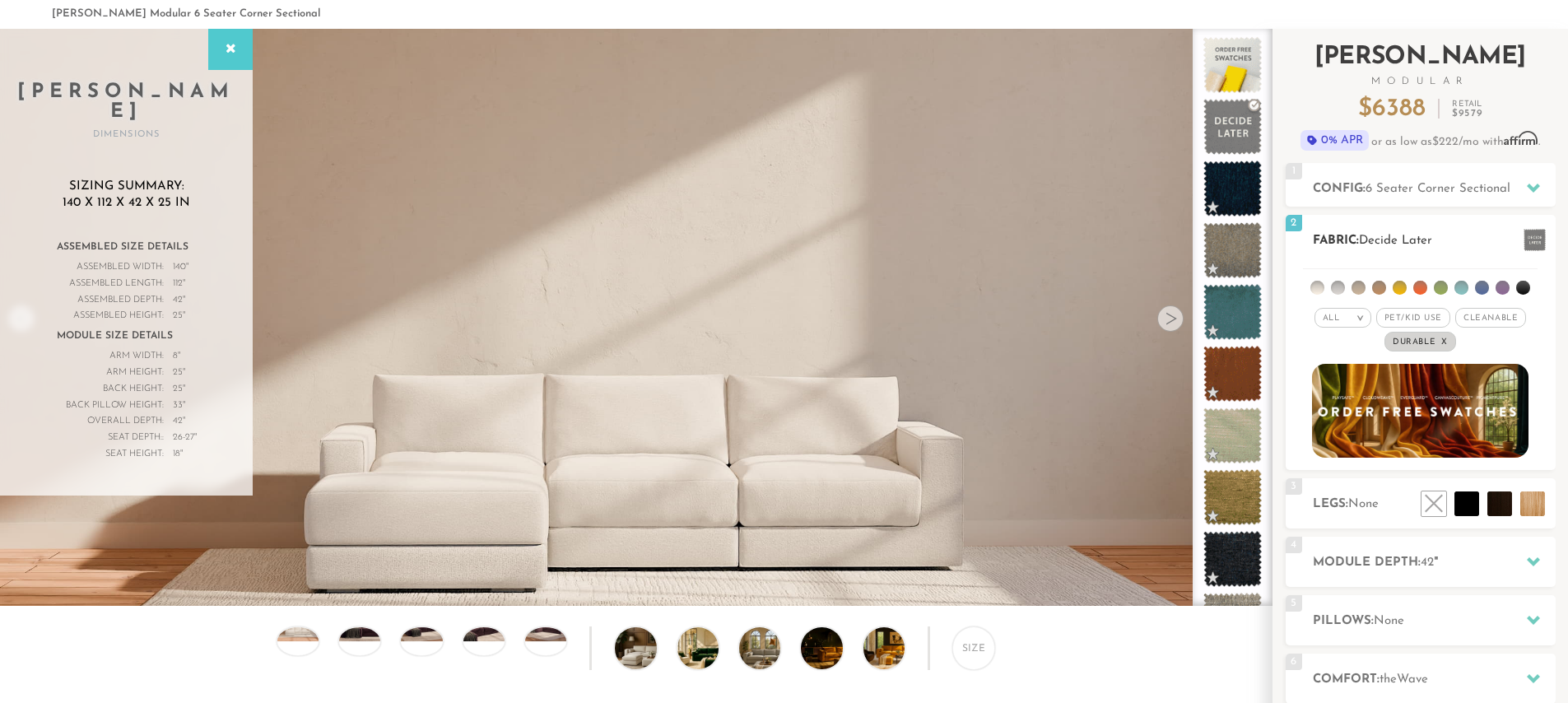
scroll to position [59, 0]
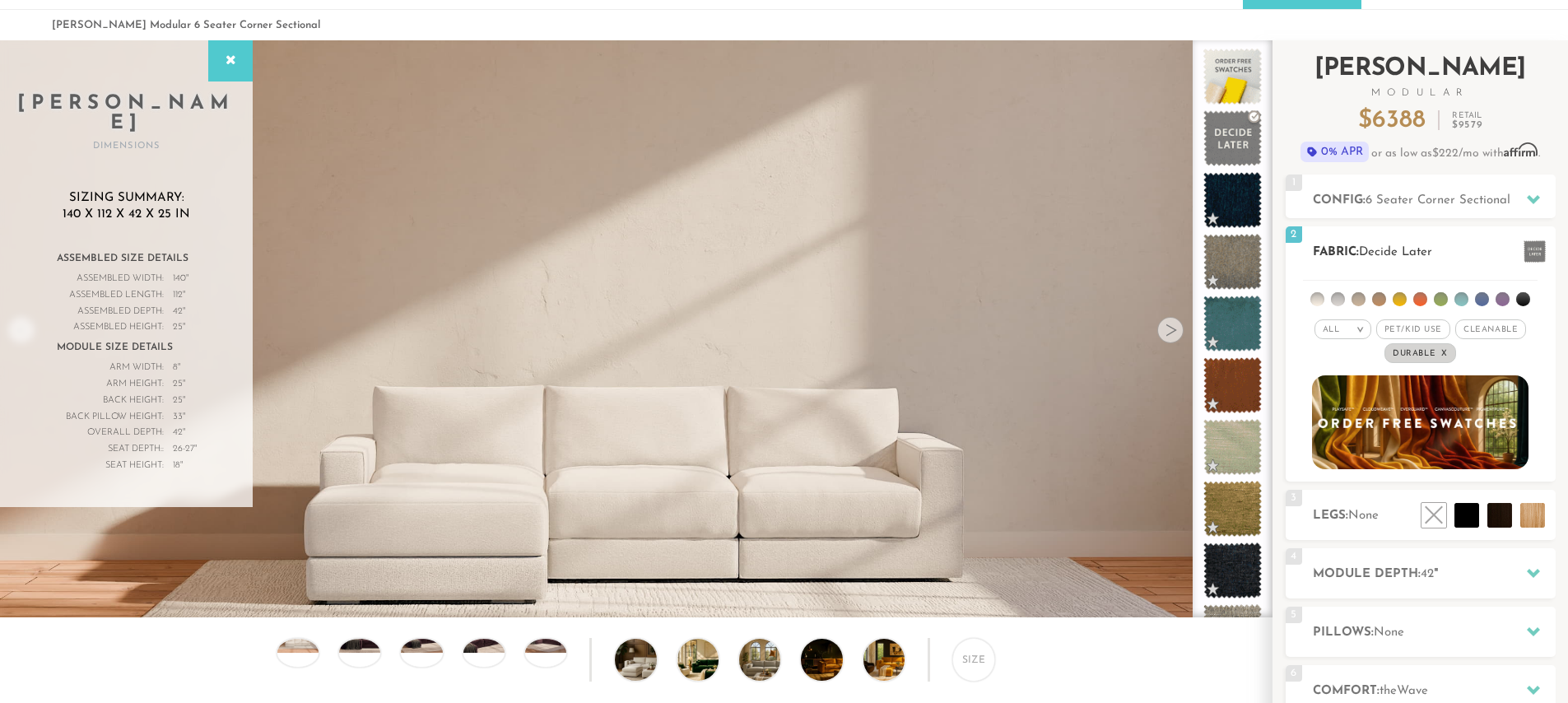
click at [1483, 426] on img at bounding box center [1421, 422] width 238 height 104
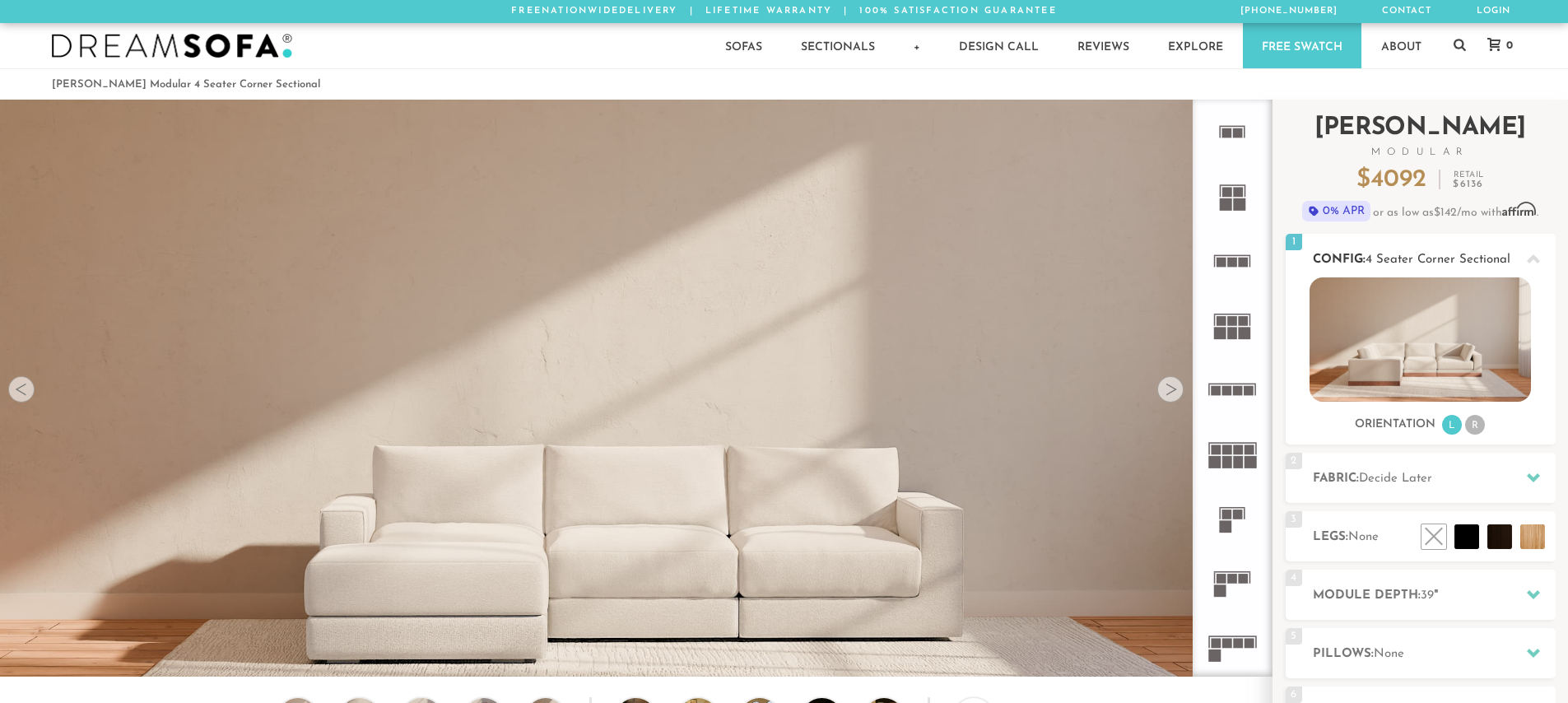
scroll to position [19272, 1568]
click at [1481, 423] on li "R" at bounding box center [1475, 425] width 20 height 20
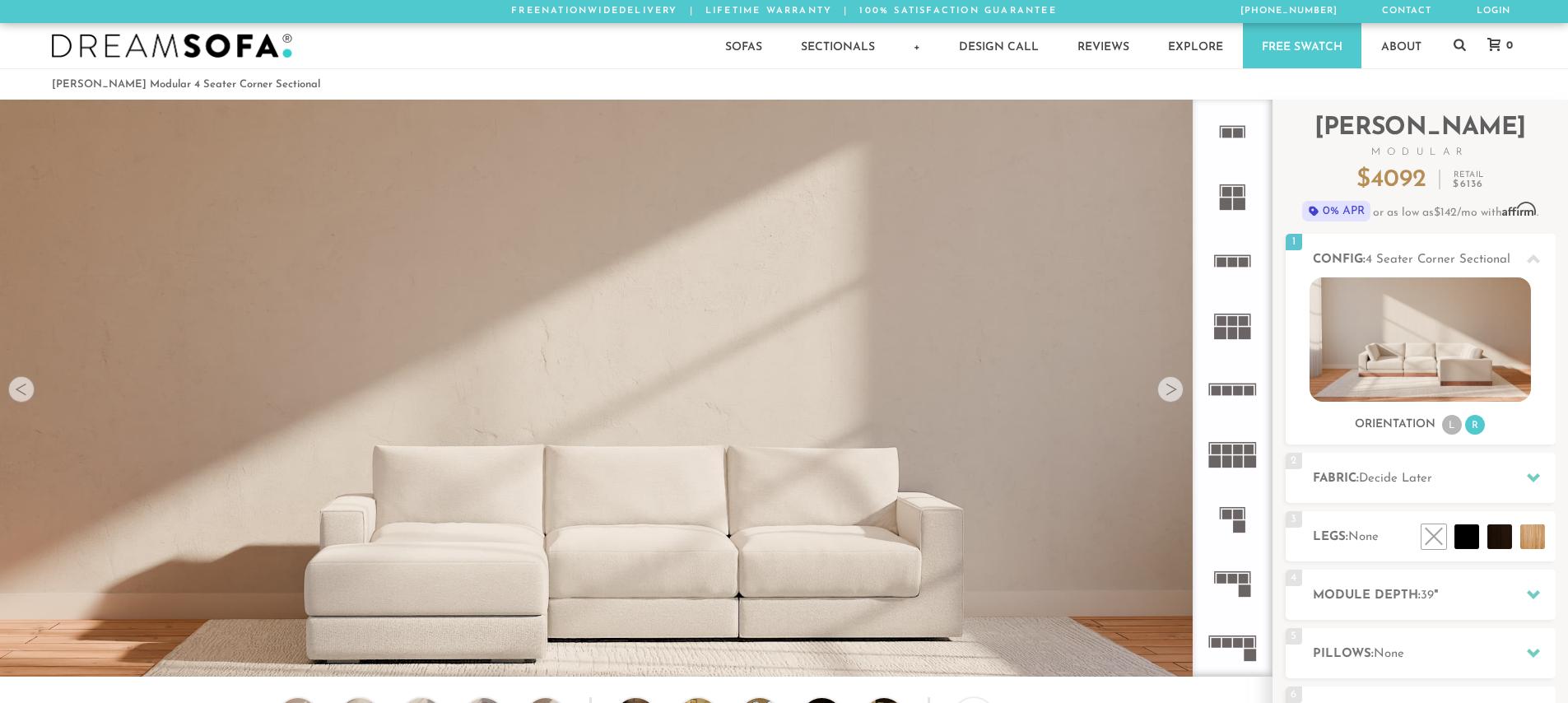
click at [1224, 261] on rect at bounding box center [1222, 261] width 10 height 10
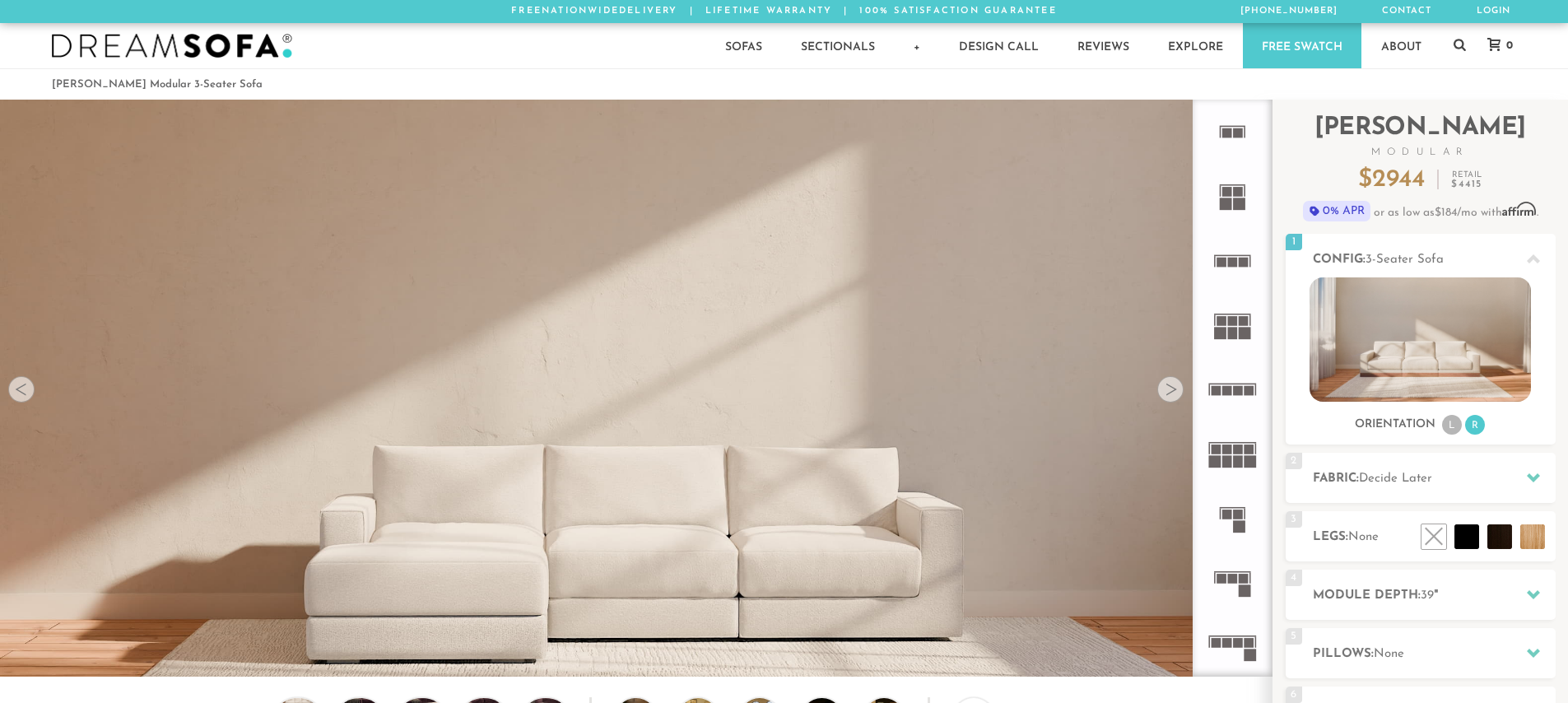
click at [1224, 261] on rect at bounding box center [1222, 261] width 10 height 10
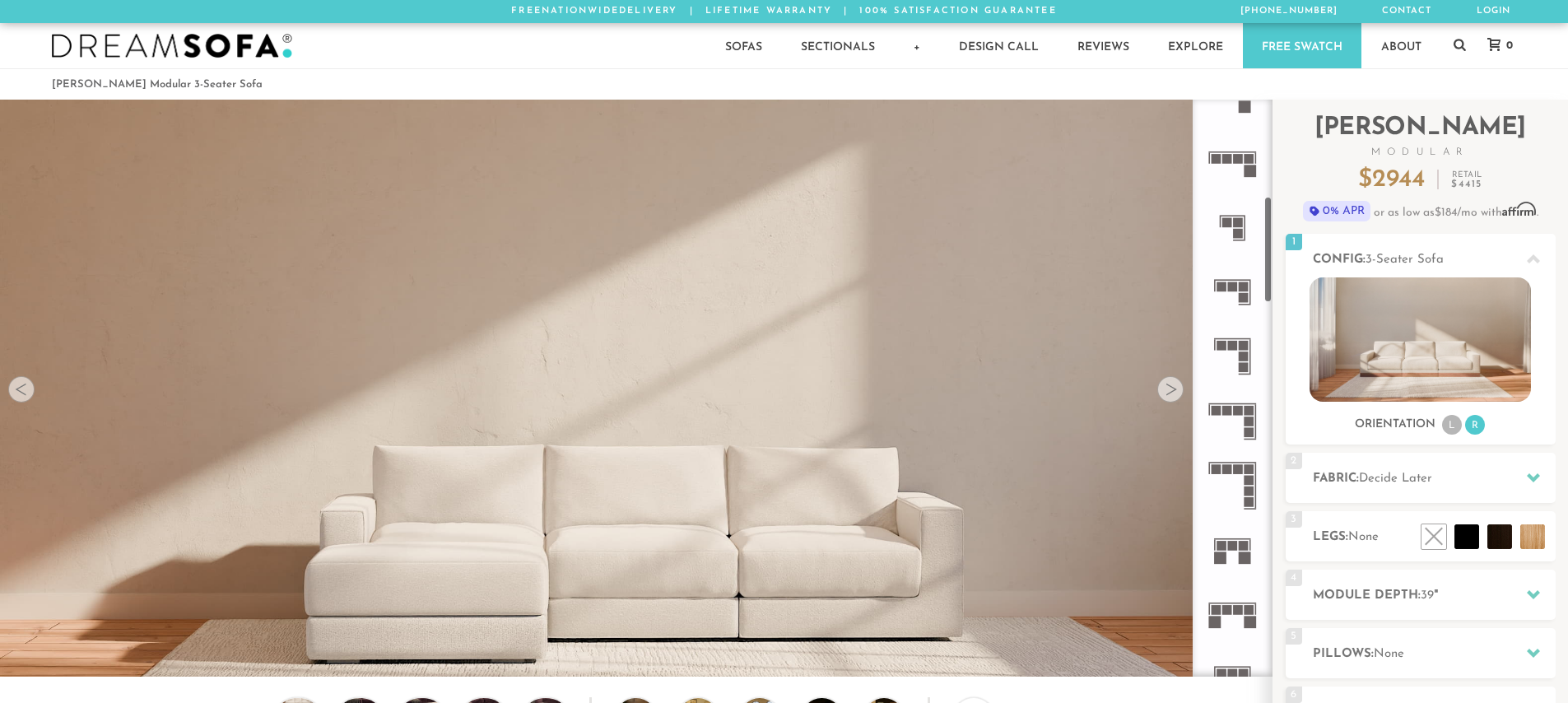
scroll to position [771, 0]
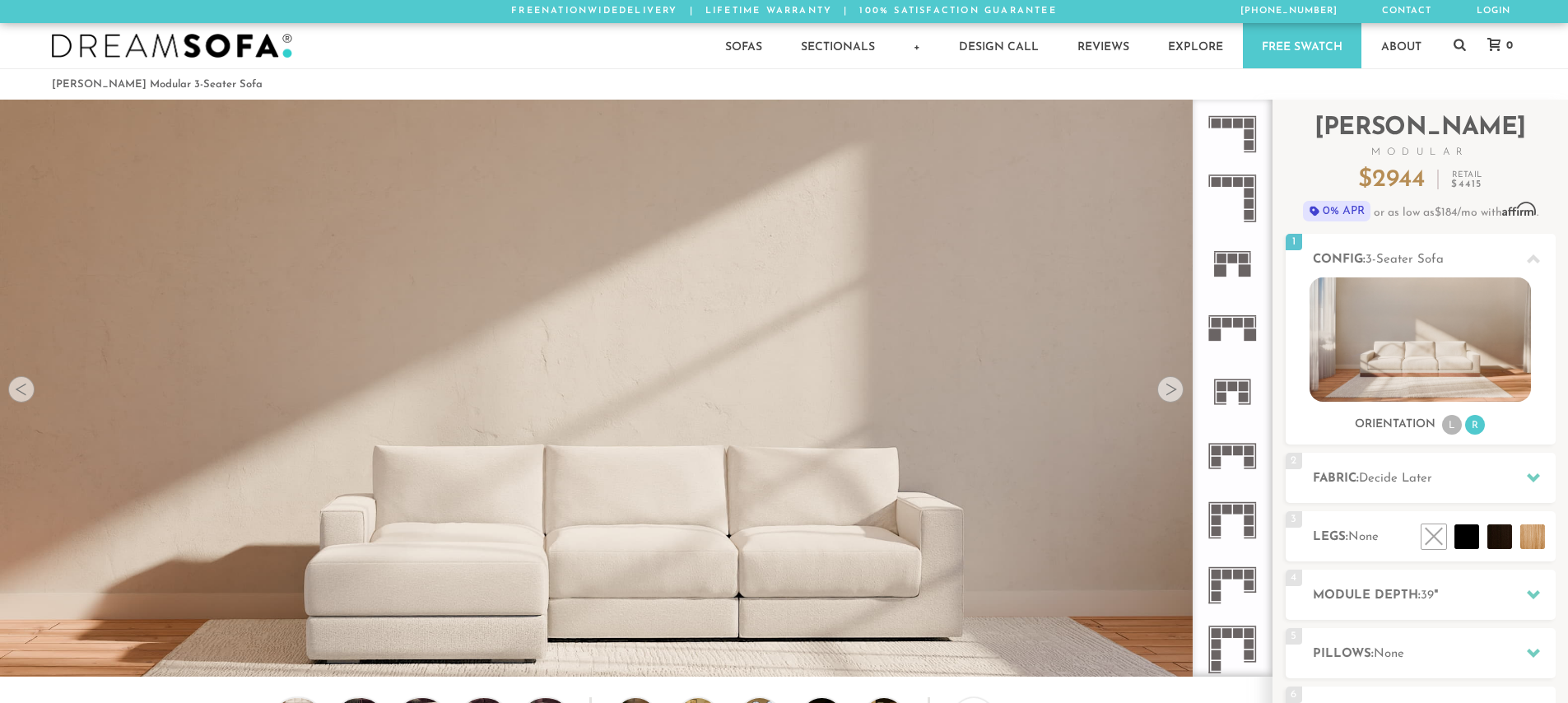
click at [1254, 135] on icon at bounding box center [1232, 134] width 65 height 65
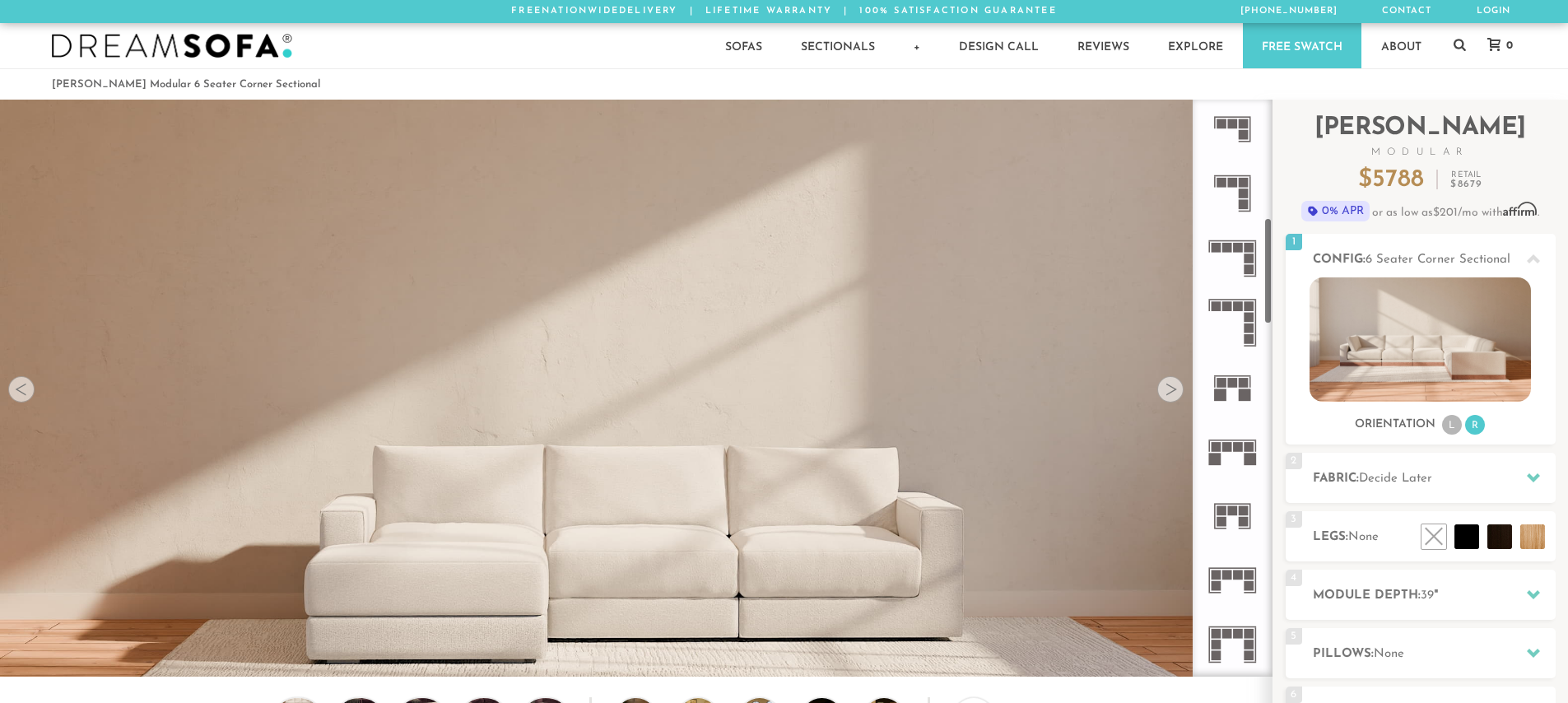
scroll to position [630, 0]
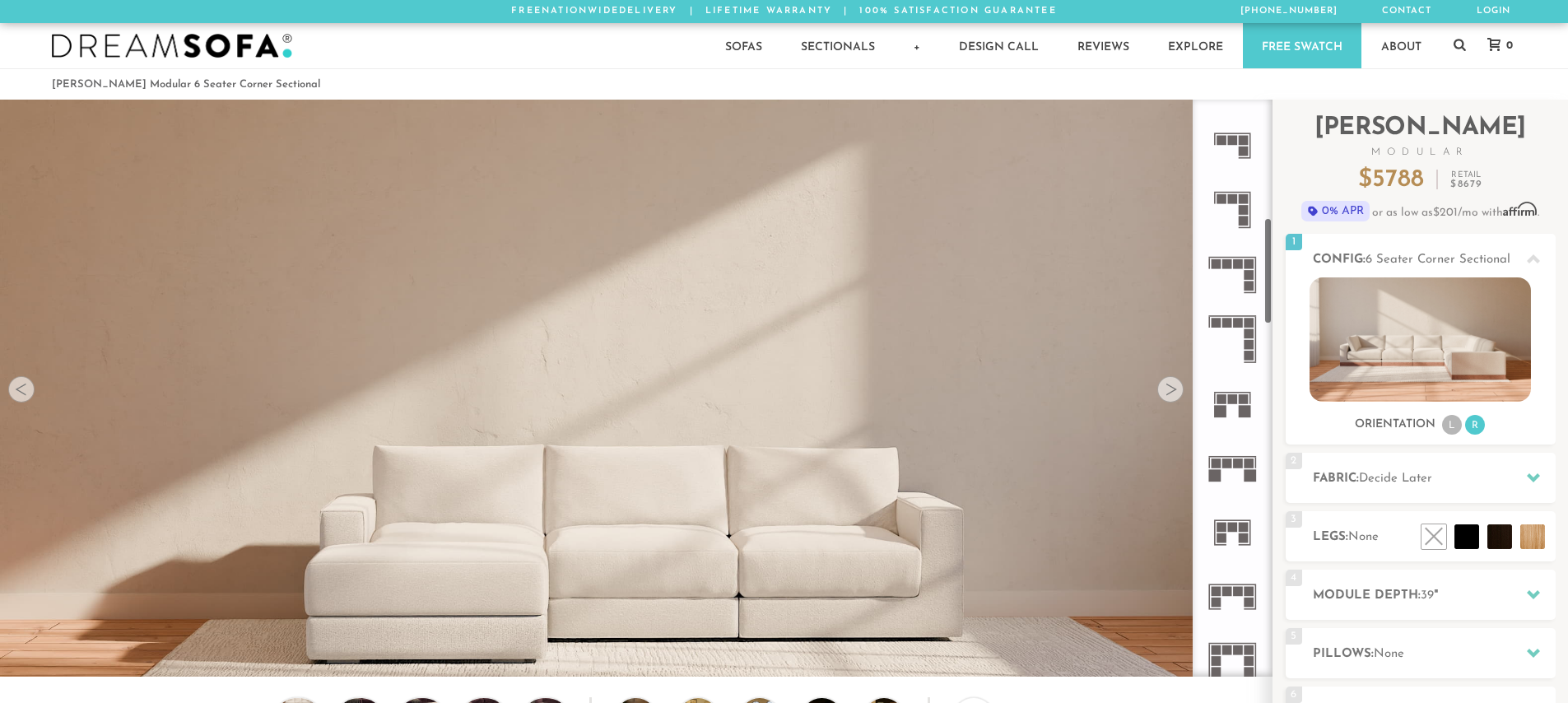
click at [1234, 211] on icon at bounding box center [1232, 209] width 65 height 65
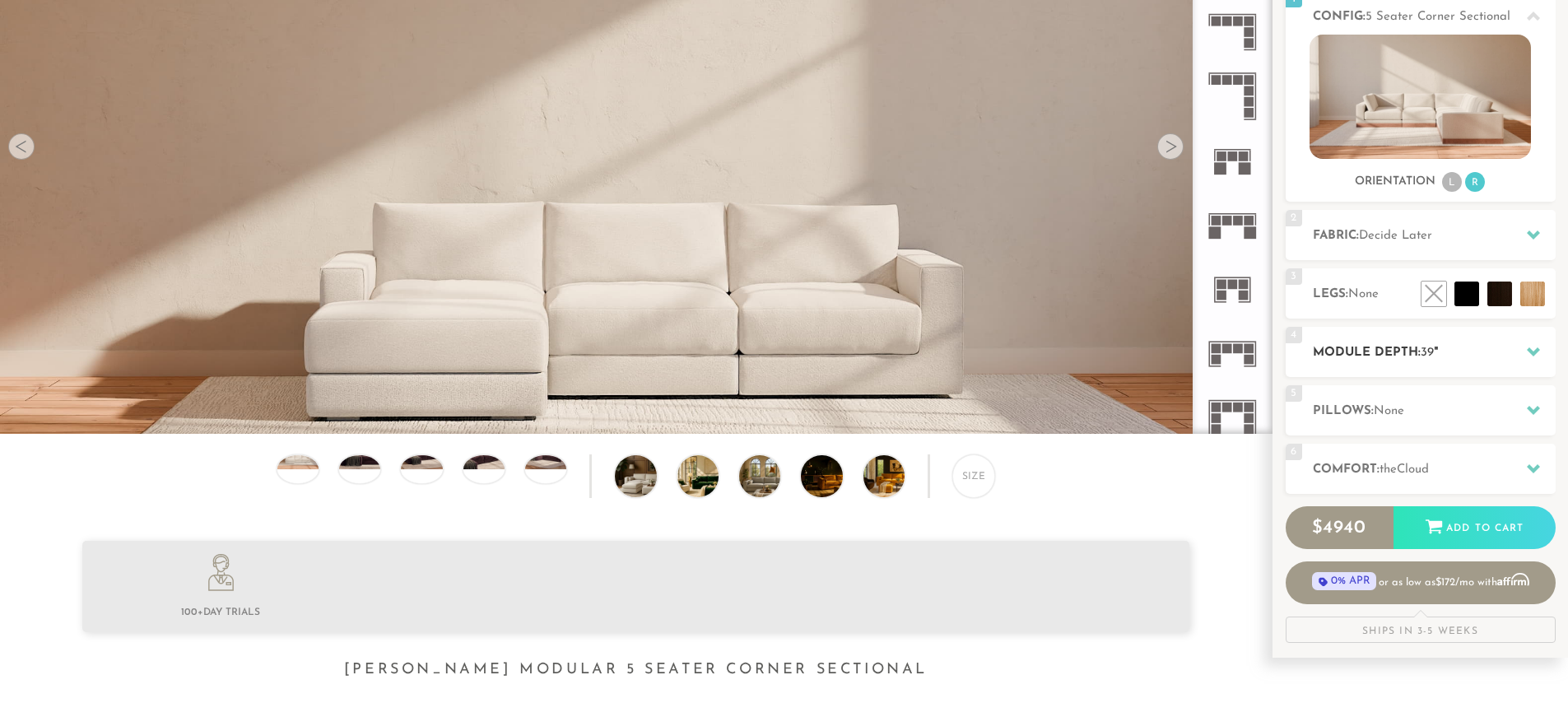
scroll to position [246, 0]
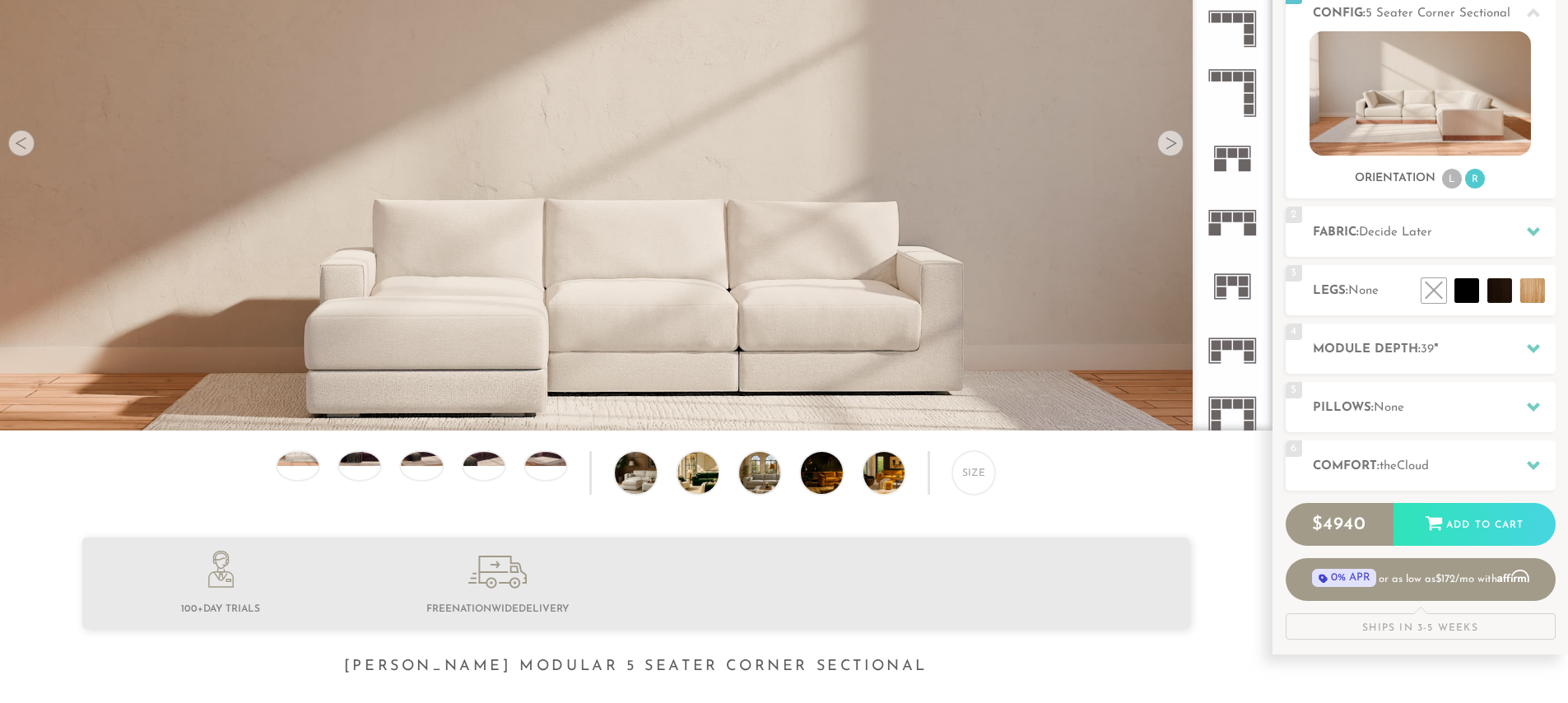
click at [1441, 323] on div "Introducing [PERSON_NAME] Modular $ 4940 Retail $ 7408 $ 4940 Retail $ 7408 0% …" at bounding box center [1421, 246] width 270 height 786
click at [1436, 350] on h2 "Module Depth: 39 "" at bounding box center [1435, 349] width 243 height 19
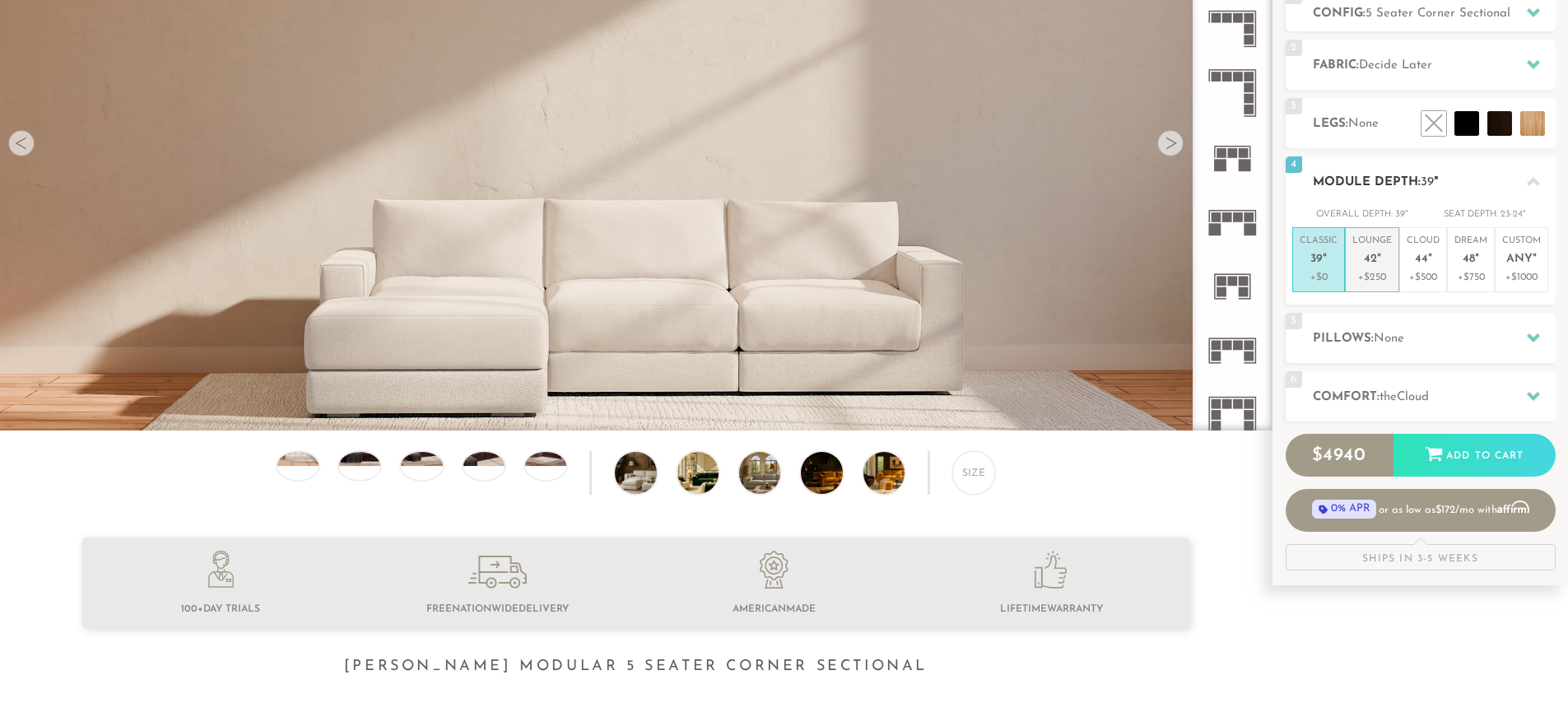
click at [1372, 258] on span "42" at bounding box center [1370, 260] width 13 height 14
click at [981, 482] on div "Size" at bounding box center [973, 472] width 43 height 43
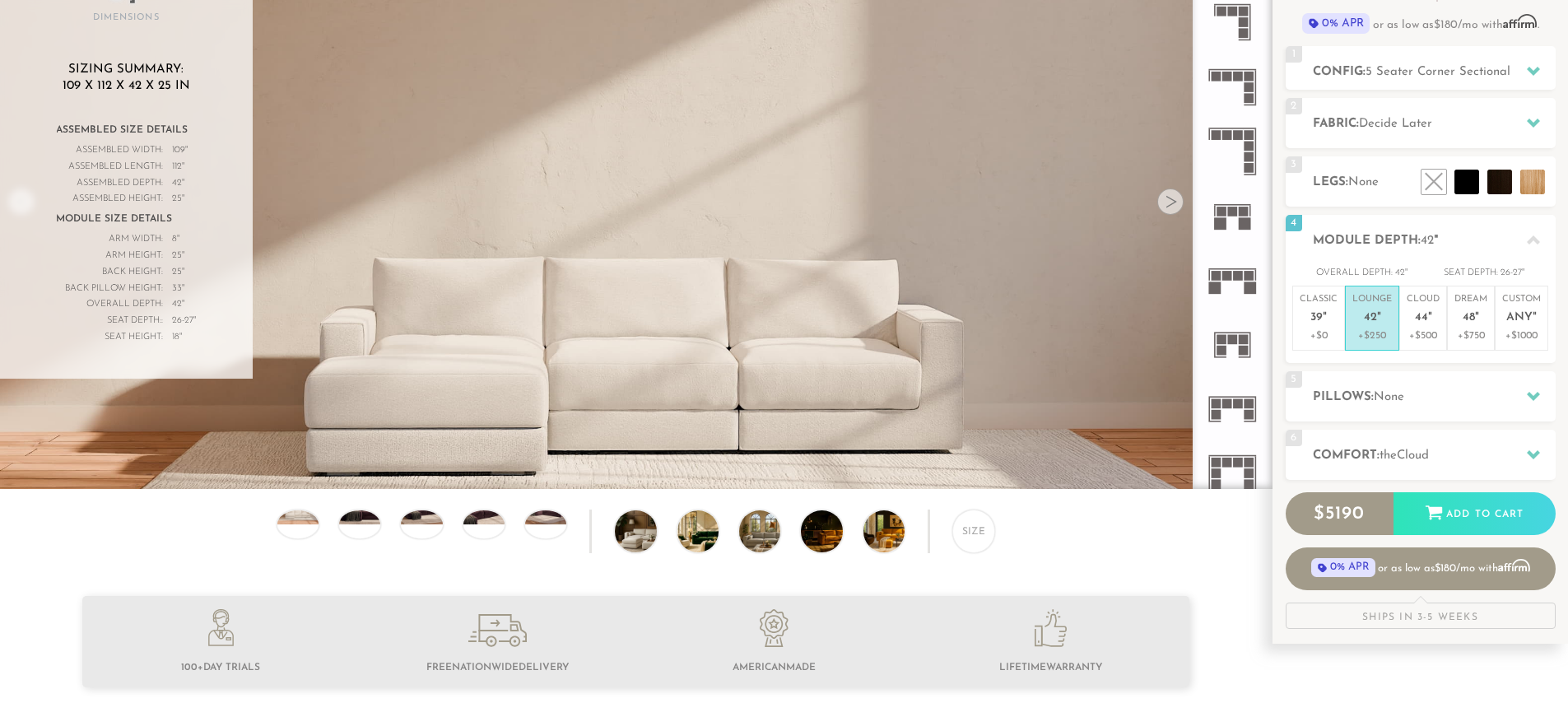
scroll to position [187, 0]
click at [1504, 406] on h2 "Pillows: None" at bounding box center [1435, 398] width 243 height 19
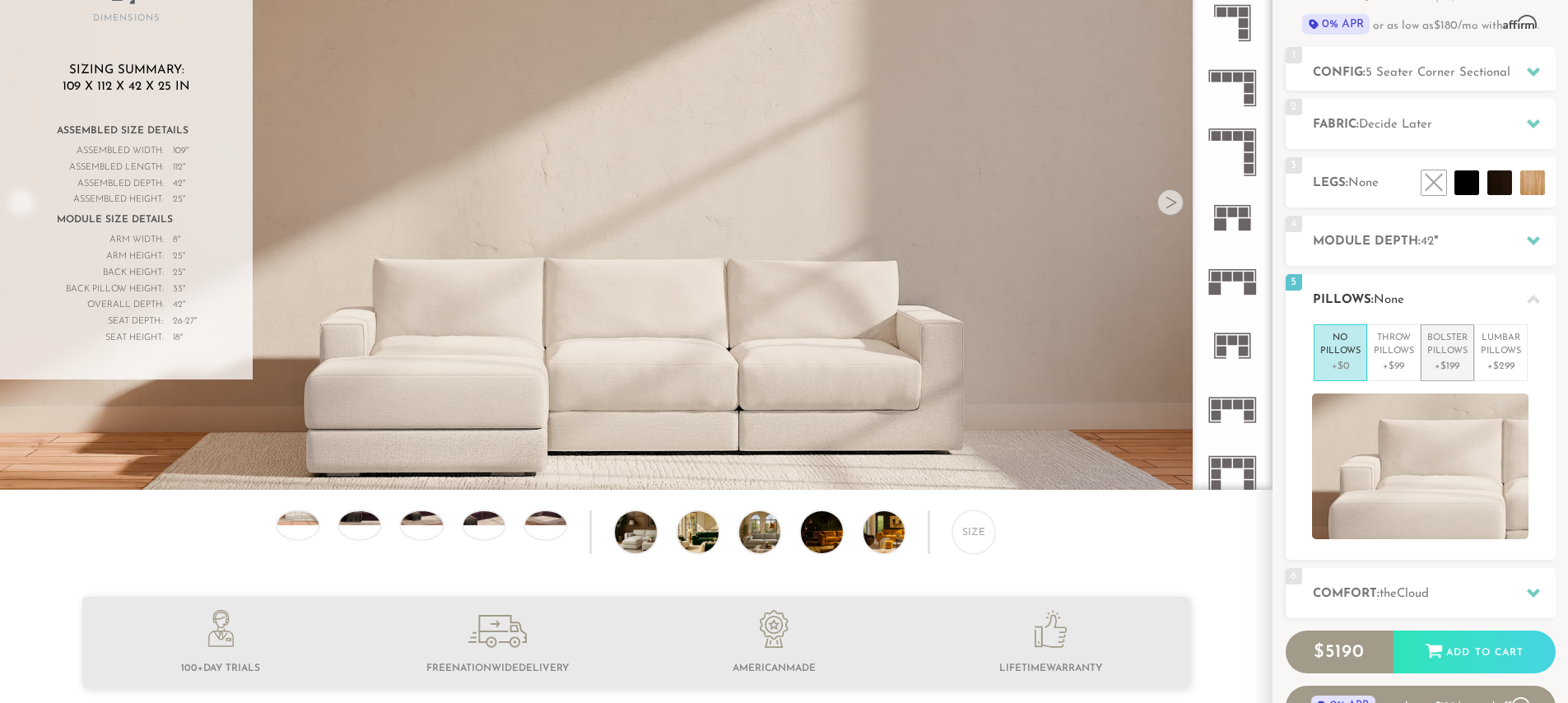
click at [1461, 359] on p "+$199" at bounding box center [1447, 366] width 40 height 15
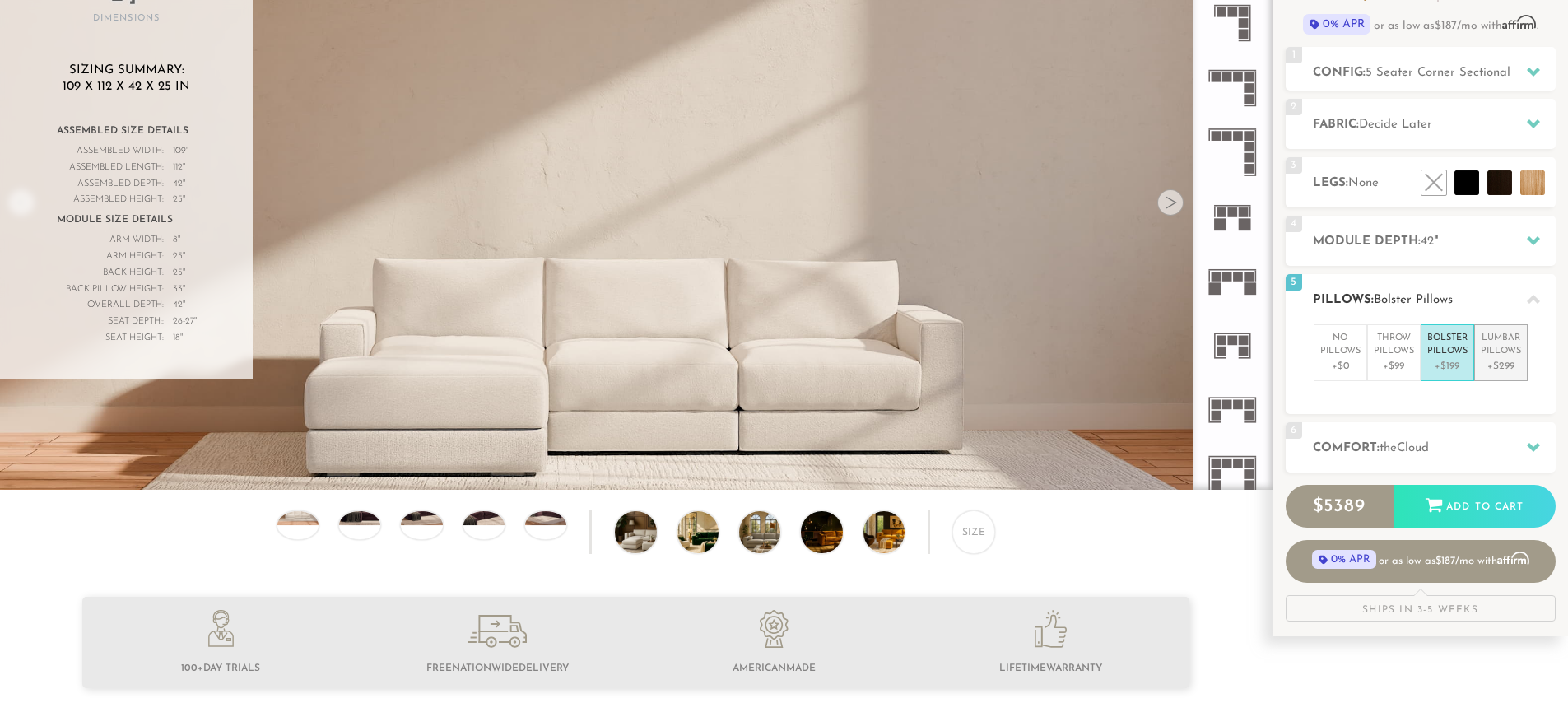
click at [1504, 349] on p "Lumbar Pillows" at bounding box center [1501, 345] width 40 height 27
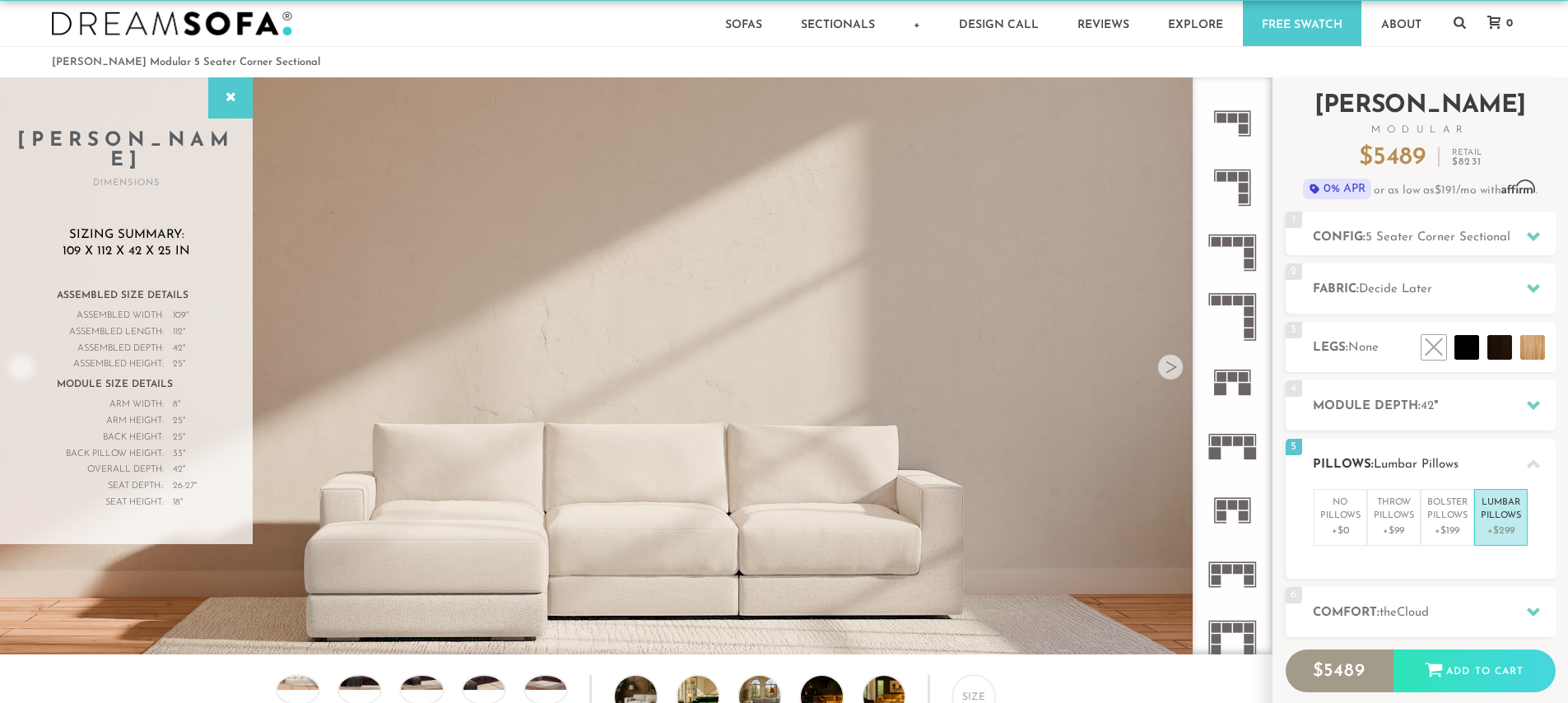
scroll to position [18, 0]
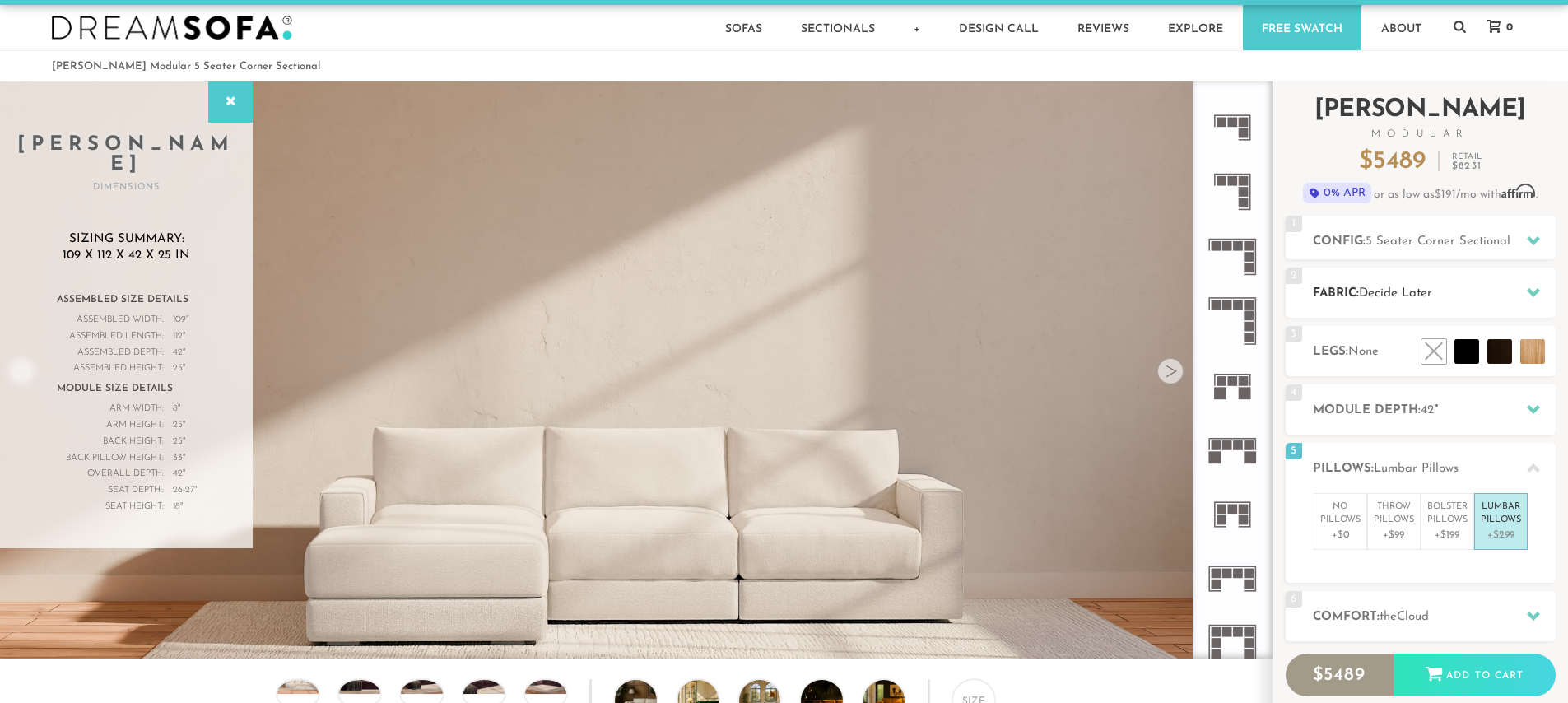
click at [1535, 287] on icon at bounding box center [1534, 292] width 13 height 13
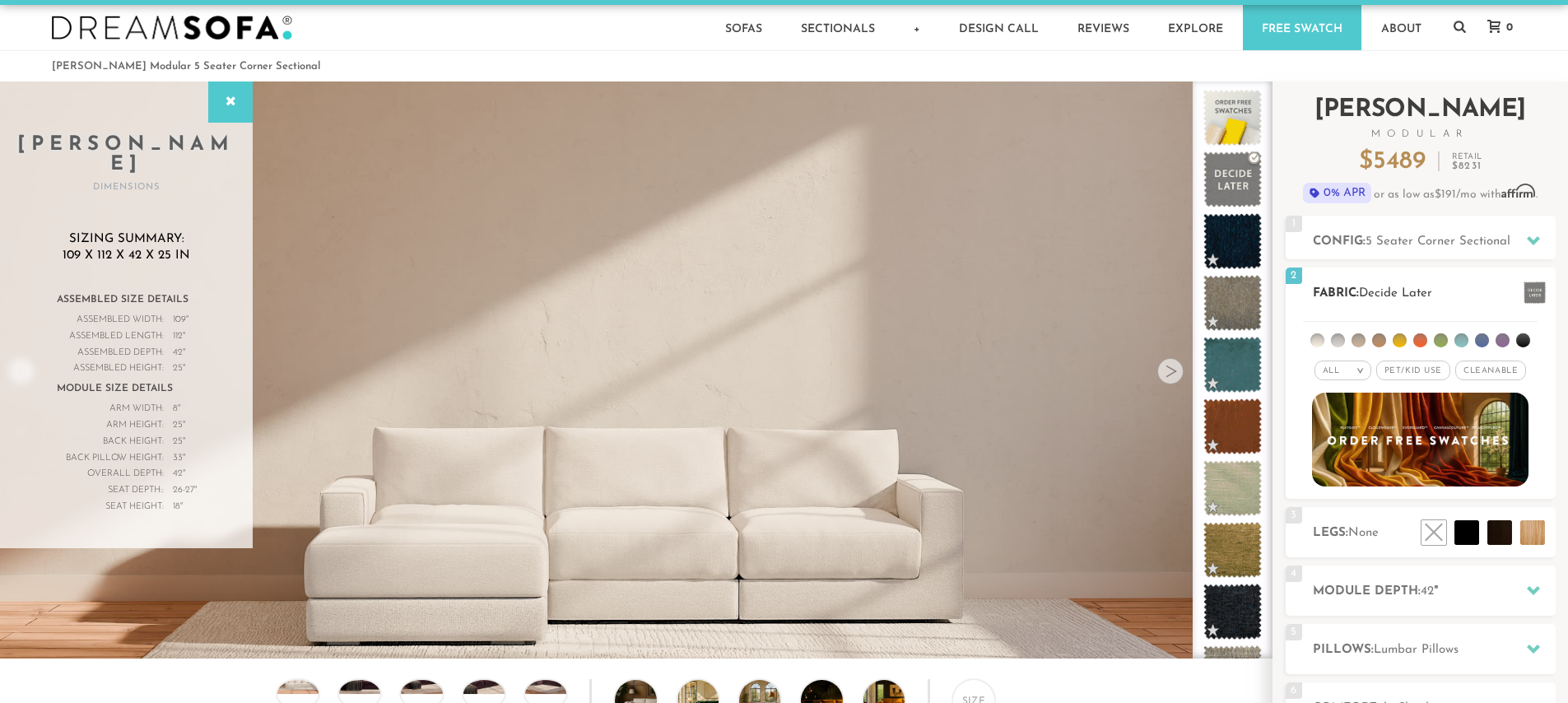
click at [1441, 341] on li at bounding box center [1441, 340] width 14 height 14
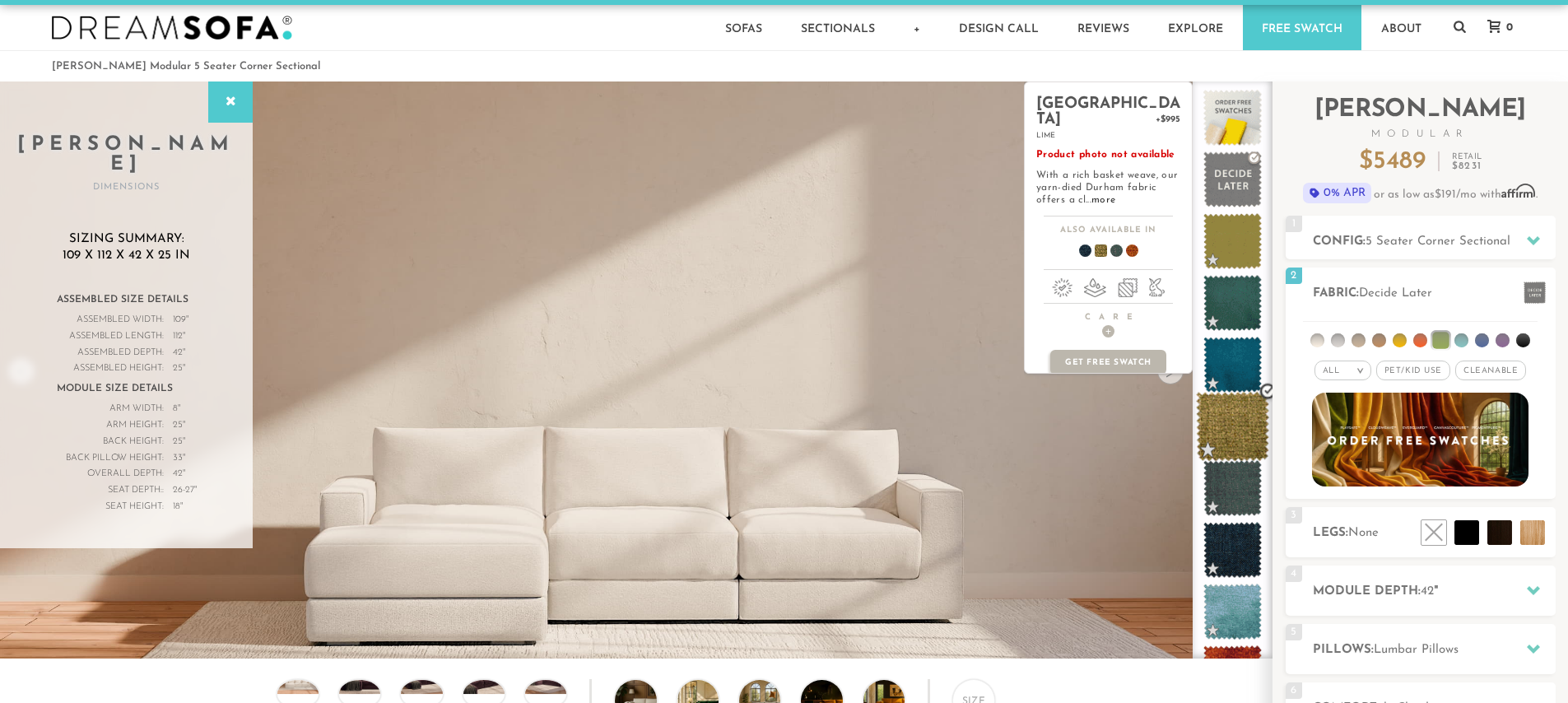
click at [1239, 444] on span at bounding box center [1232, 426] width 73 height 70
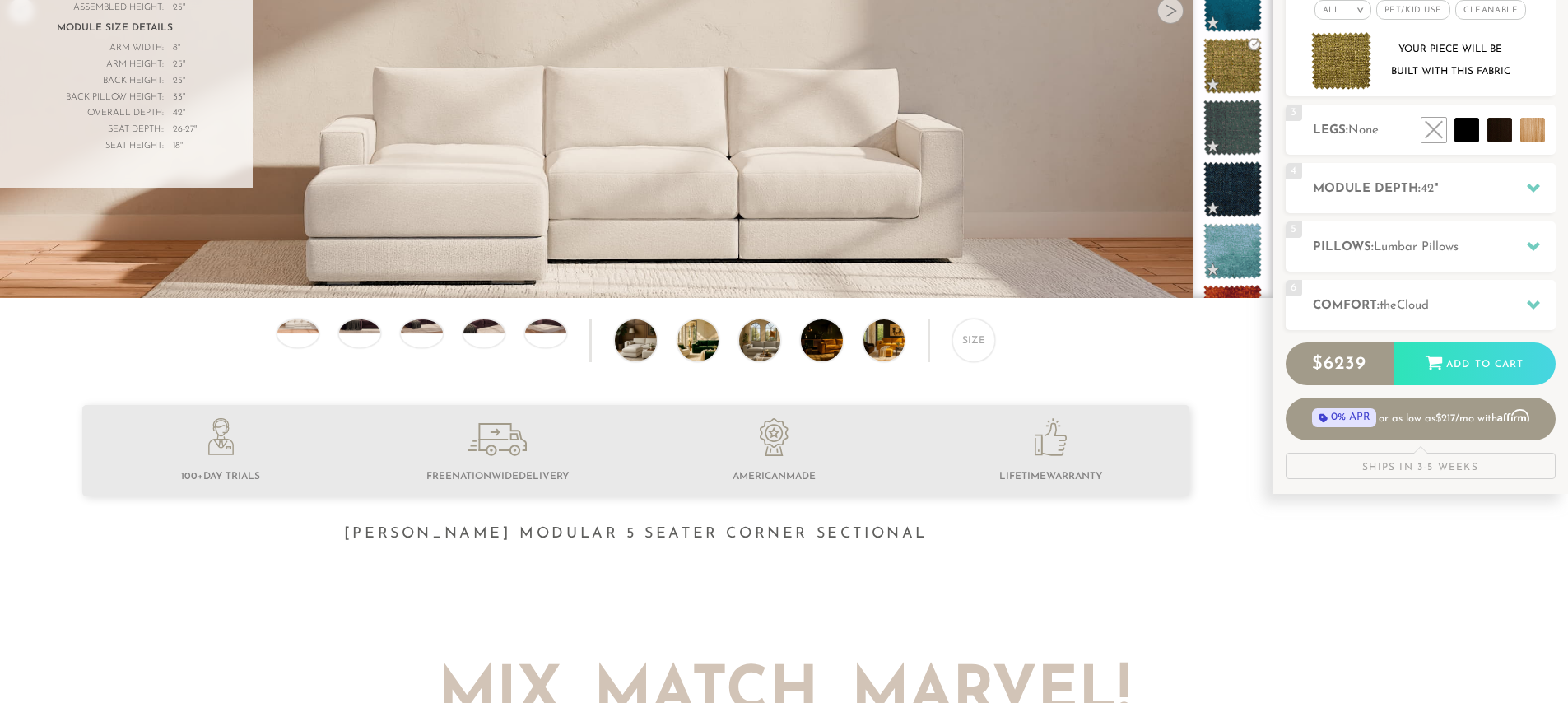
scroll to position [442, 0]
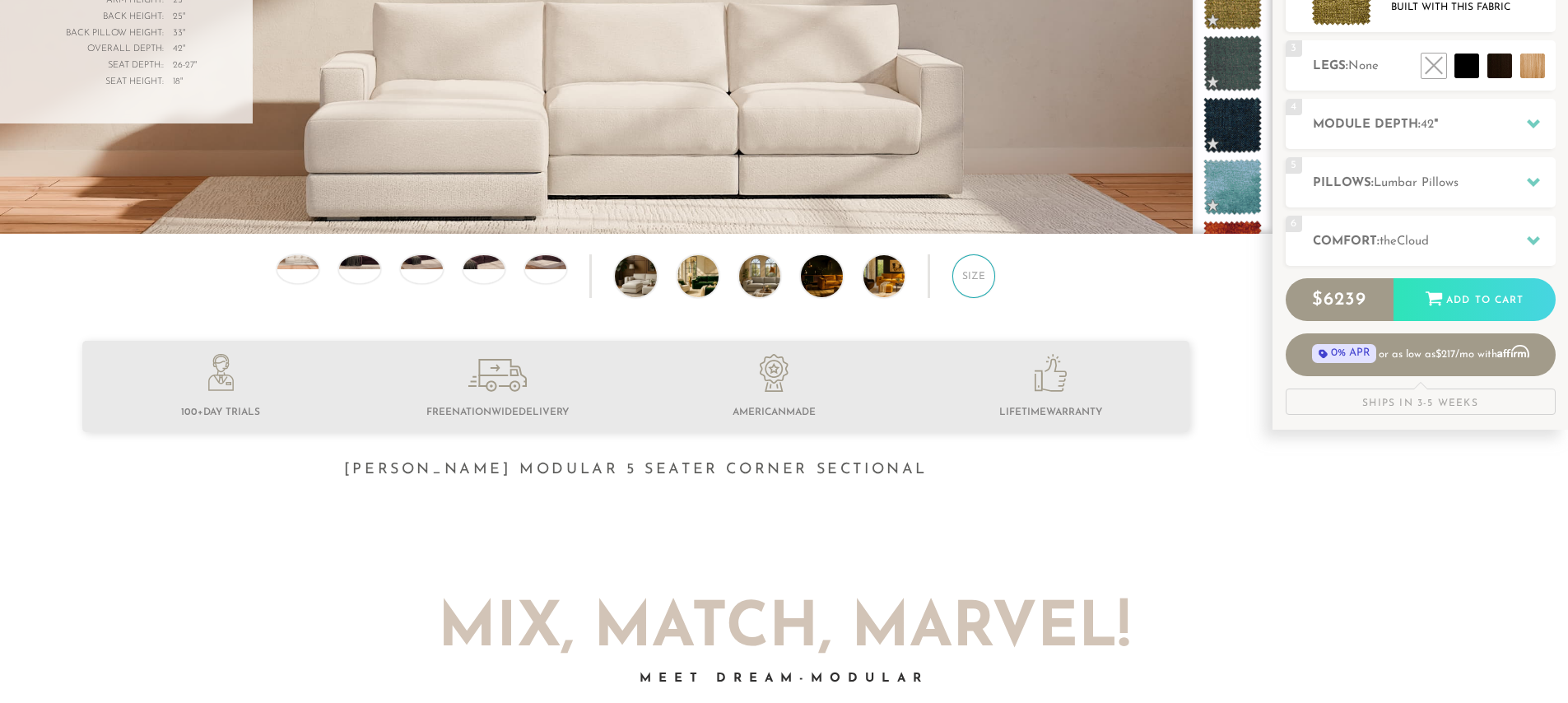
click at [968, 277] on div "Size" at bounding box center [973, 275] width 43 height 43
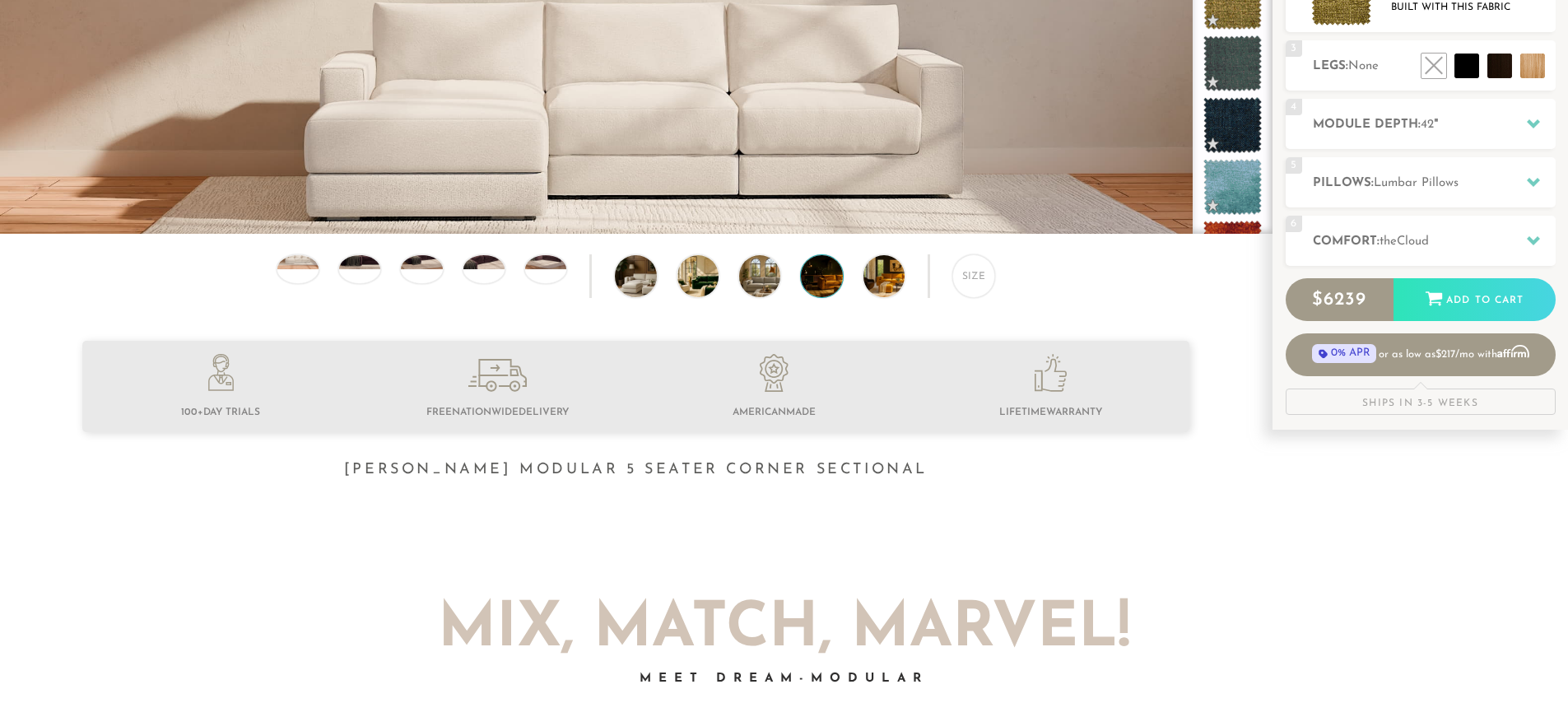
click at [833, 277] on img at bounding box center [837, 275] width 73 height 41
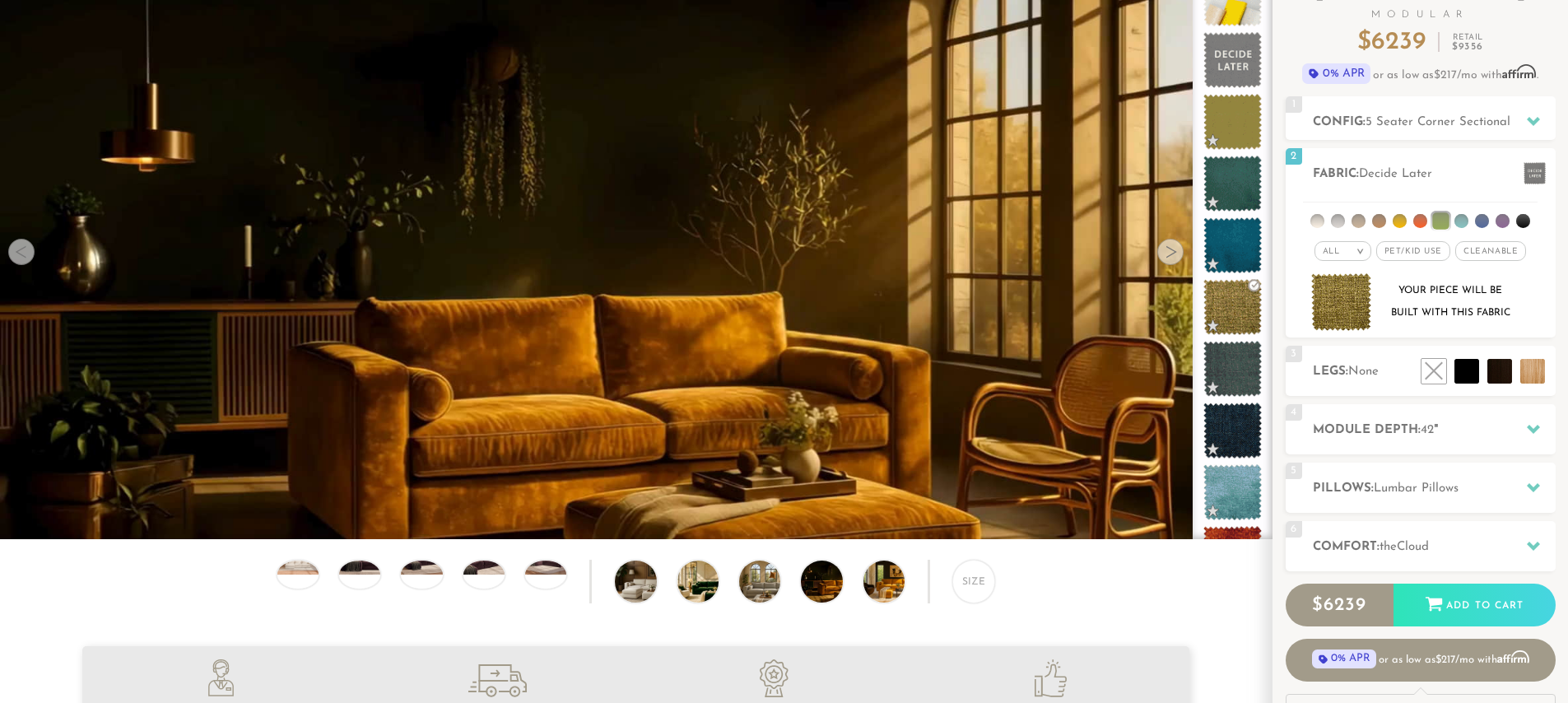
scroll to position [113, 0]
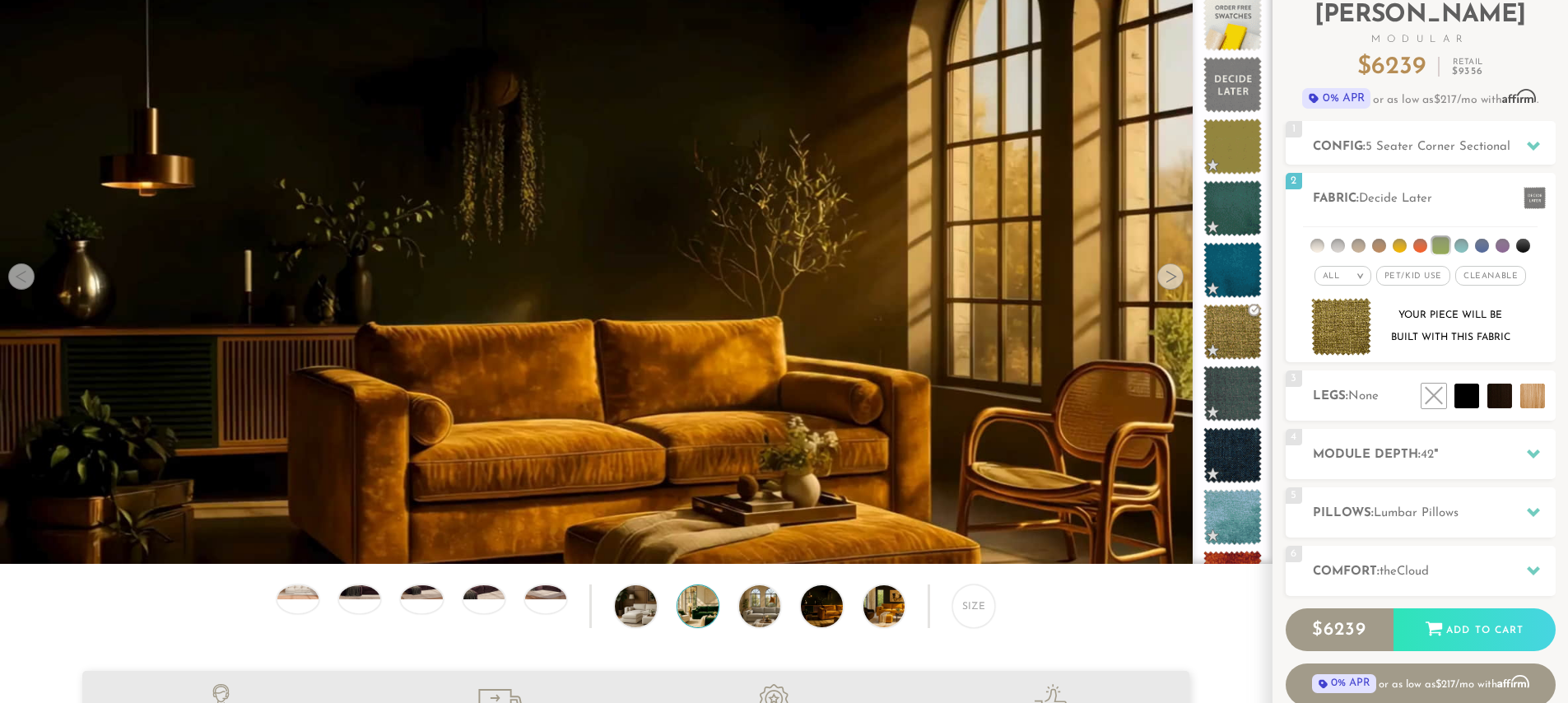
click at [712, 607] on img at bounding box center [713, 605] width 73 height 41
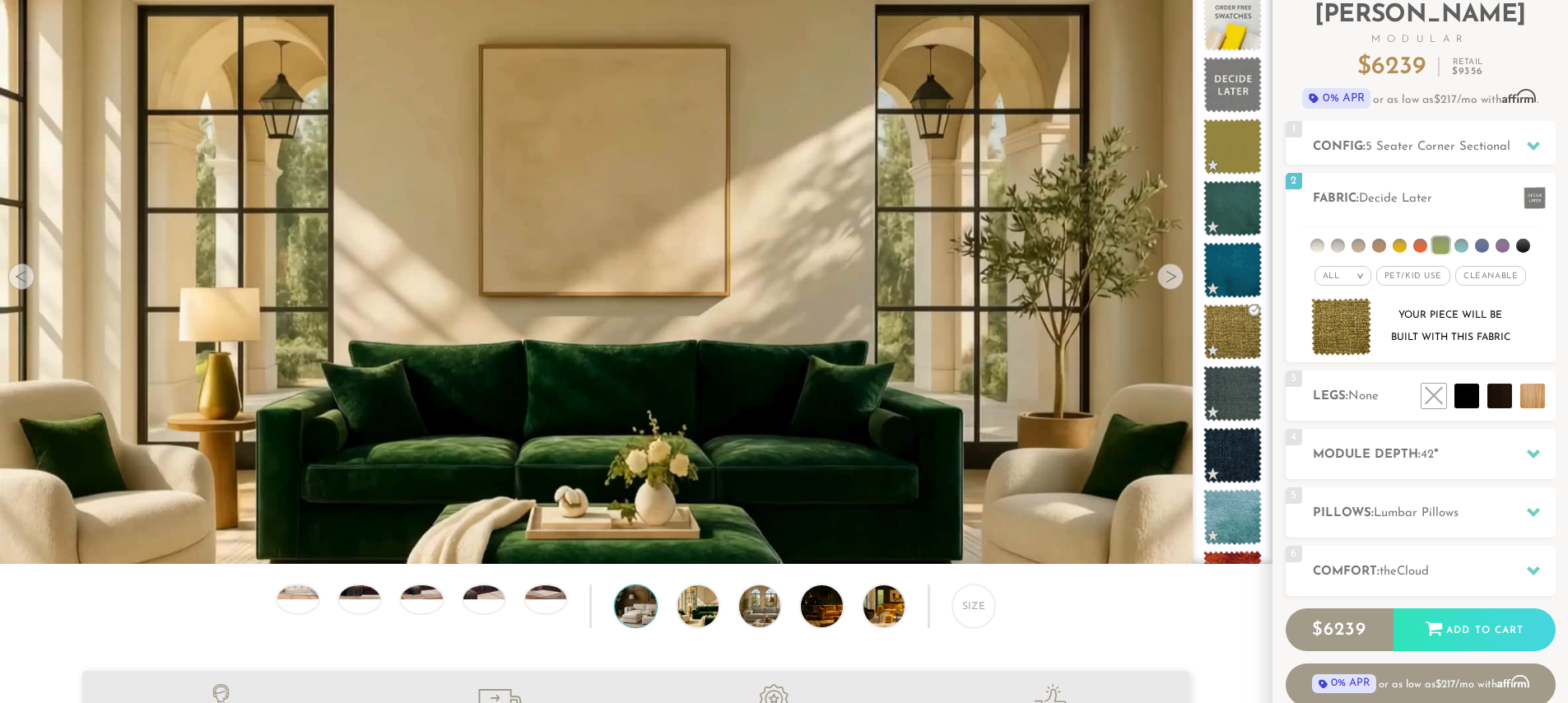
click at [625, 615] on img at bounding box center [651, 605] width 73 height 41
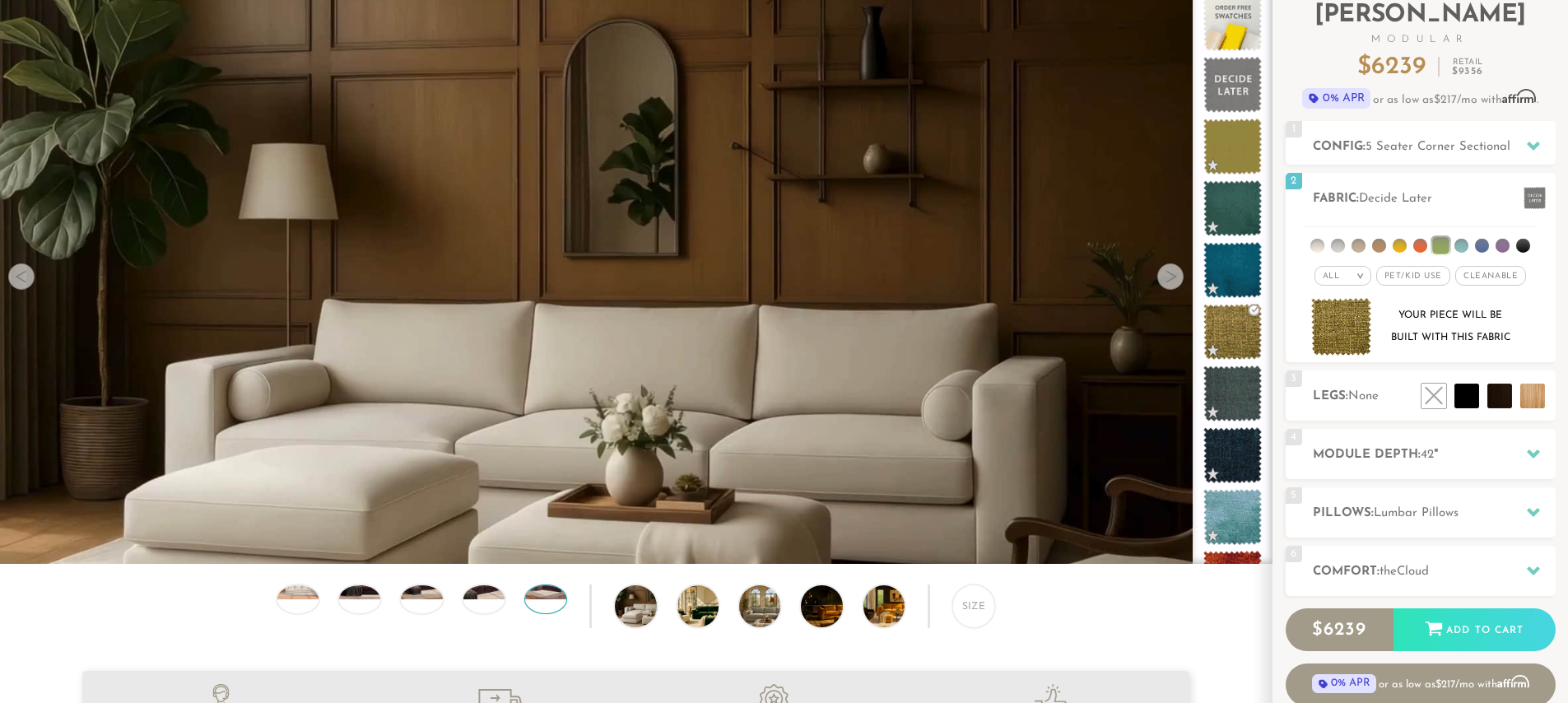
click at [542, 591] on img at bounding box center [546, 585] width 49 height 28
click at [487, 590] on img at bounding box center [484, 585] width 49 height 28
click at [413, 597] on img at bounding box center [421, 585] width 49 height 28
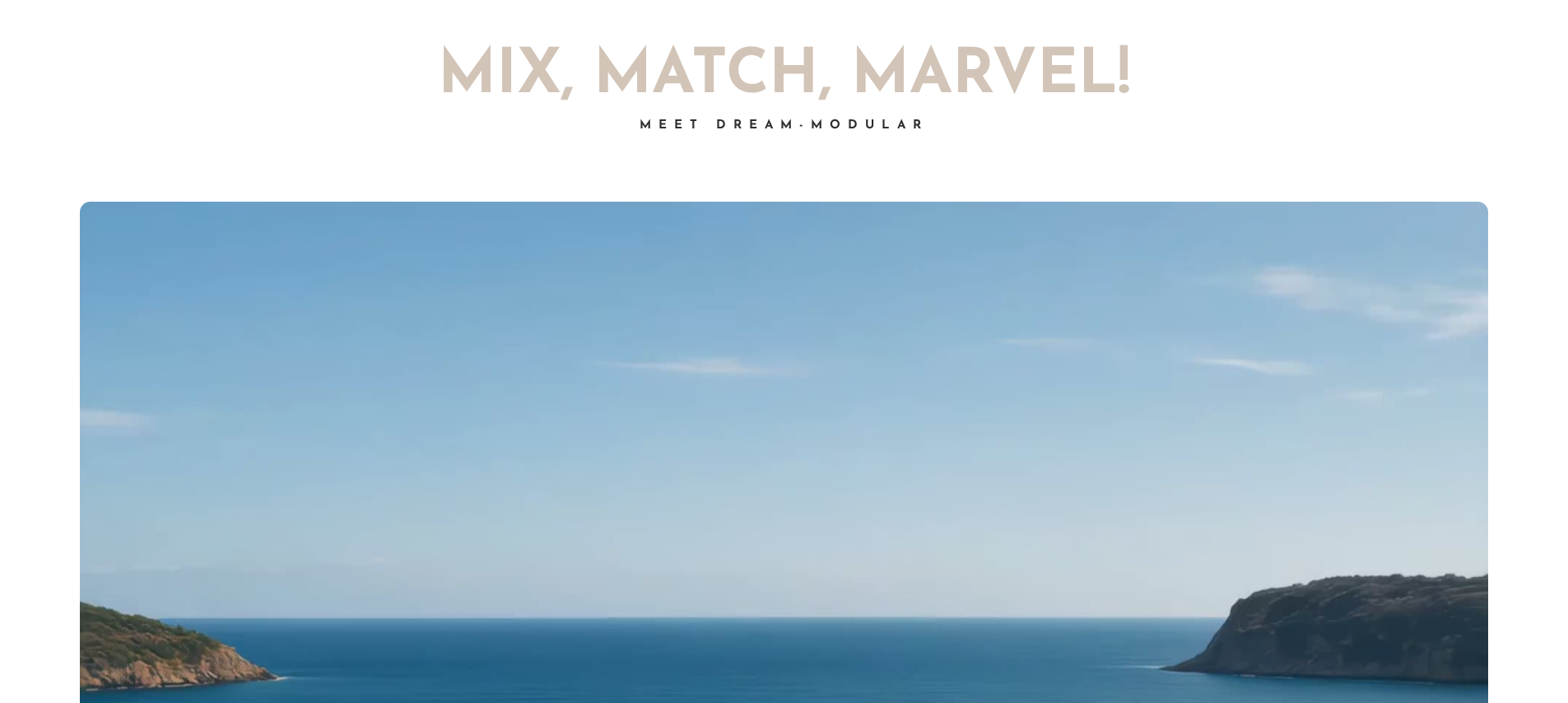
scroll to position [1016, 0]
